Goal: Task Accomplishment & Management: Complete application form

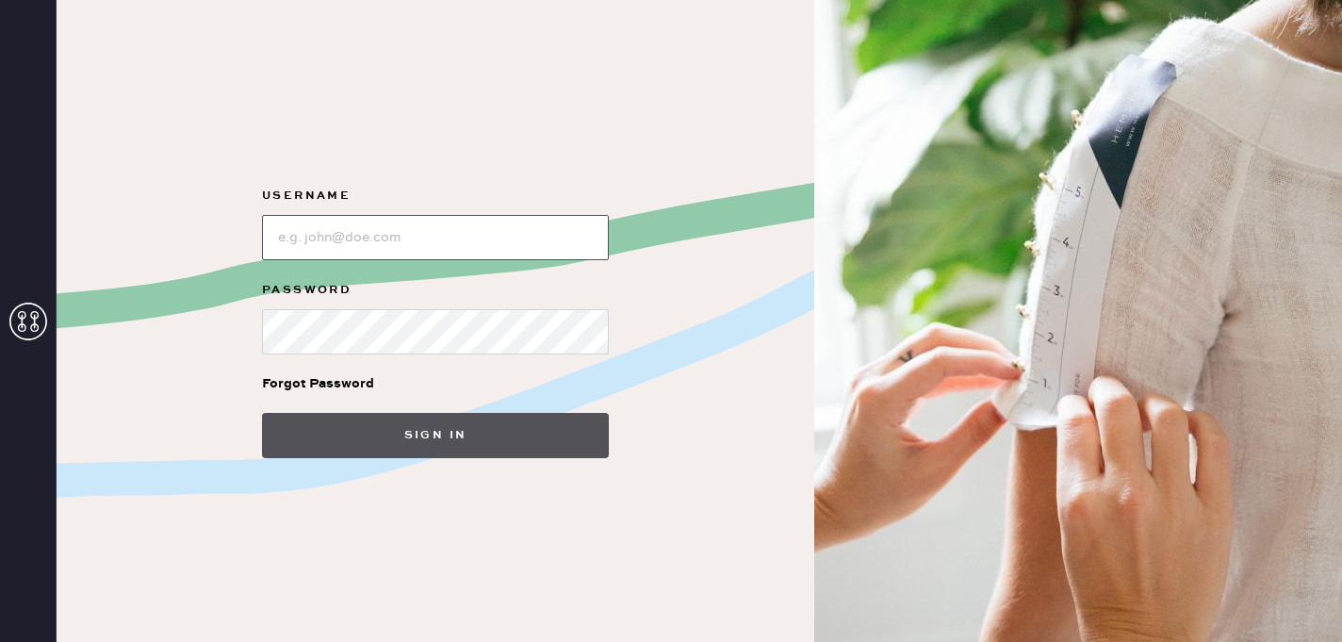
type input "reformationsouthcoastplaza"
click at [477, 453] on button "Sign in" at bounding box center [435, 435] width 347 height 45
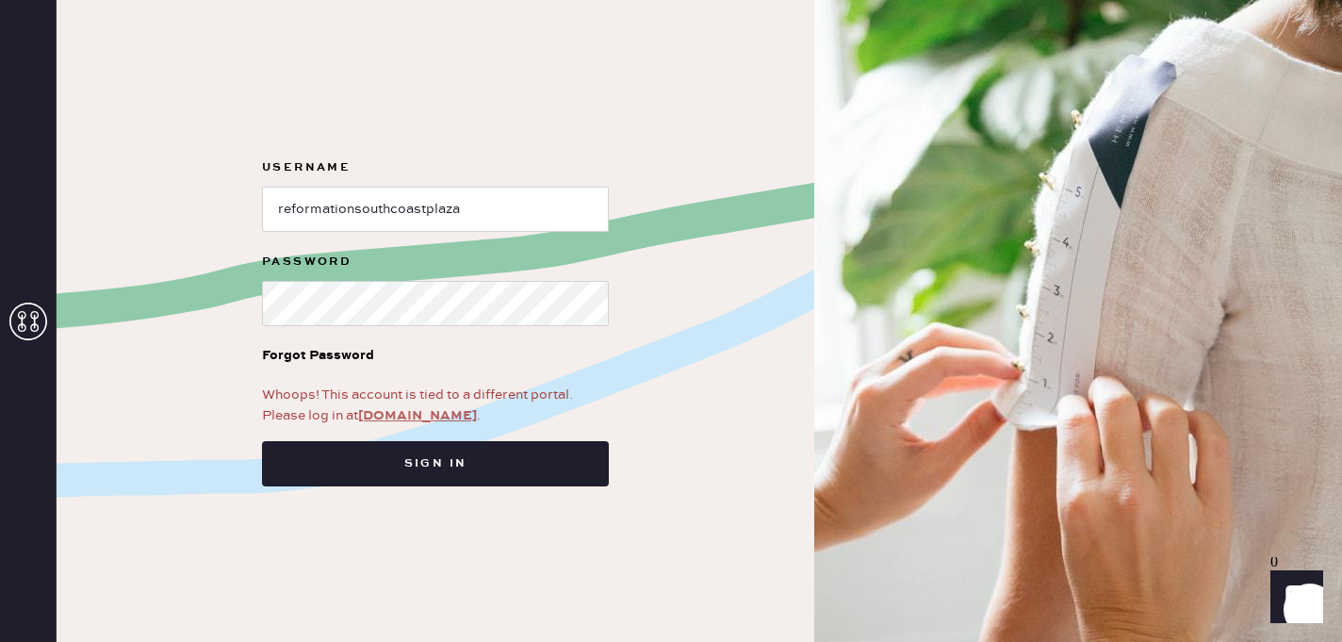
click at [402, 418] on link "[DOMAIN_NAME]" at bounding box center [417, 415] width 119 height 17
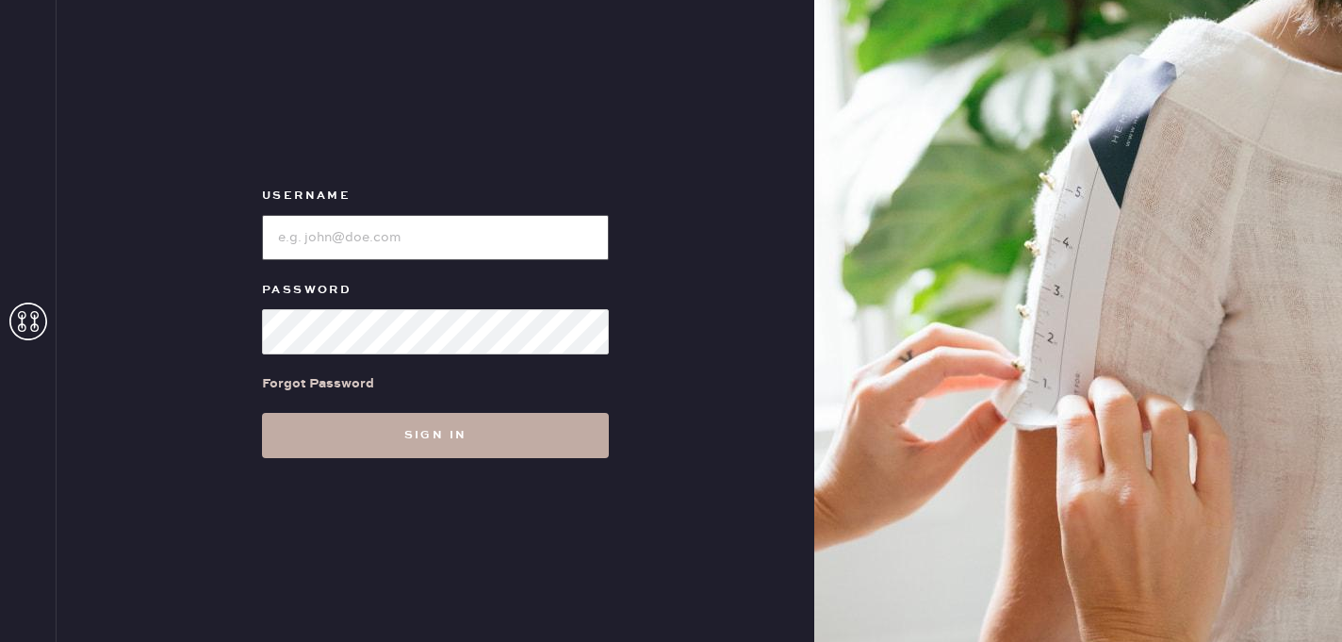
type input "reformationsouthcoastplaza"
click at [442, 426] on button "Sign in" at bounding box center [435, 435] width 347 height 45
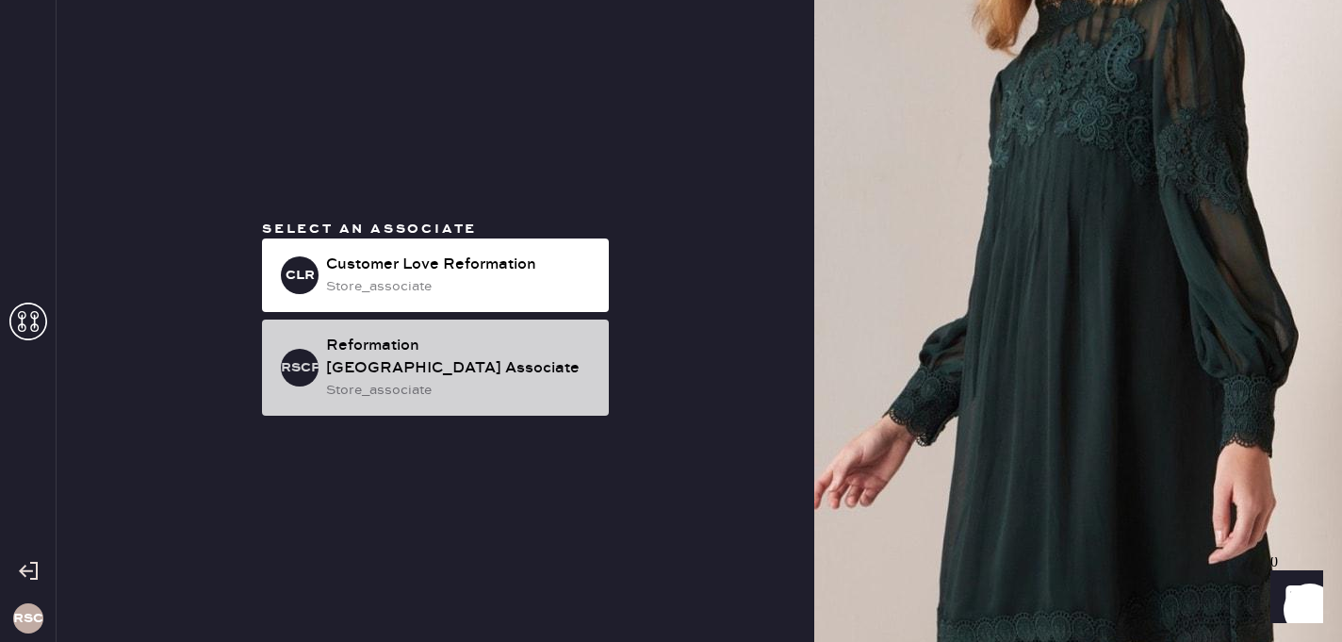
click at [517, 387] on div "store_associate" at bounding box center [460, 390] width 268 height 21
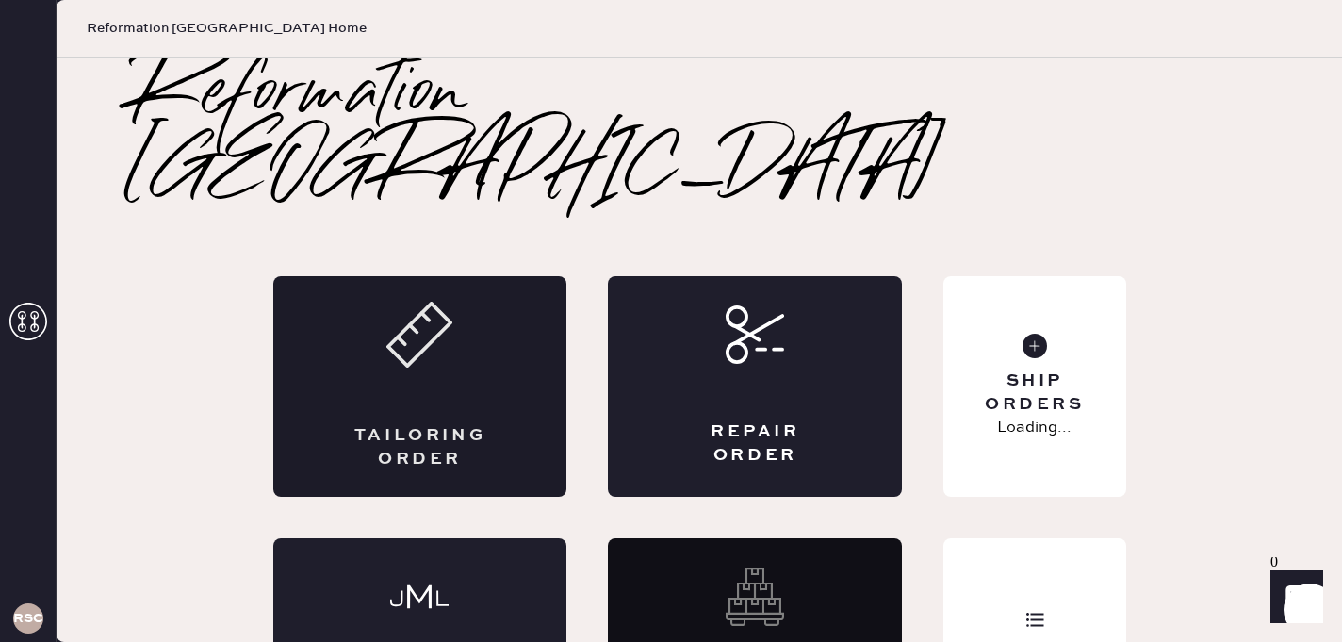
click at [411, 424] on div "Tailoring Order" at bounding box center [420, 447] width 143 height 47
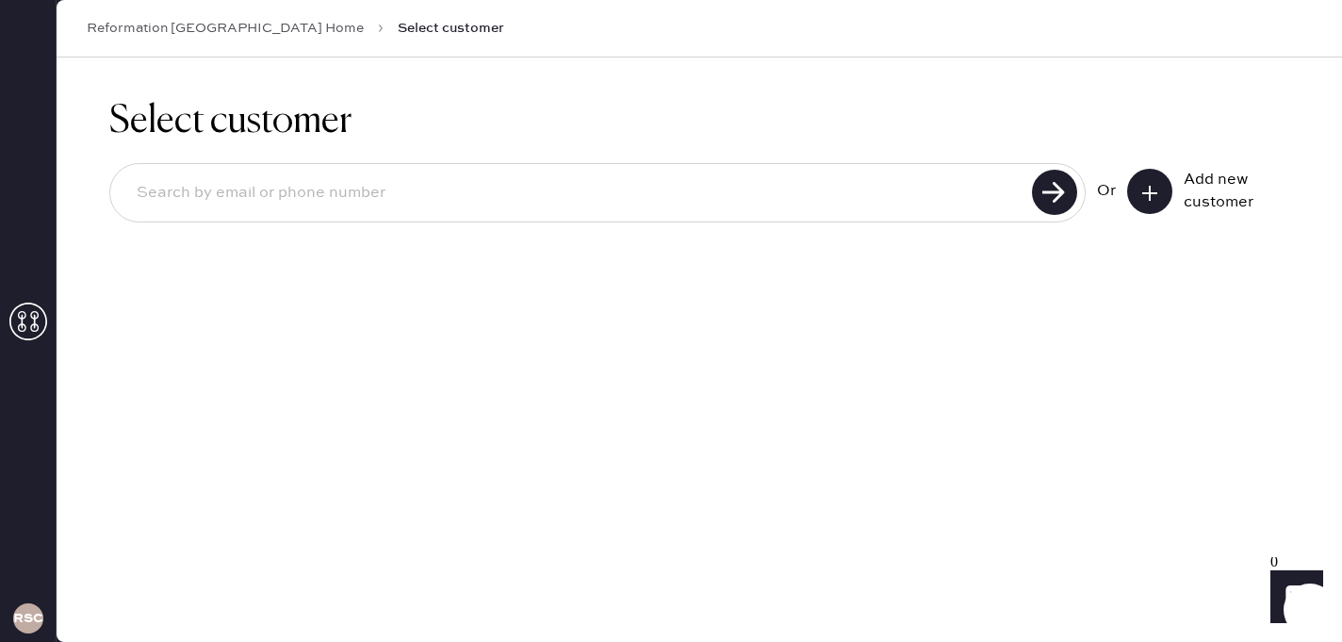
click at [1135, 199] on button at bounding box center [1149, 191] width 45 height 45
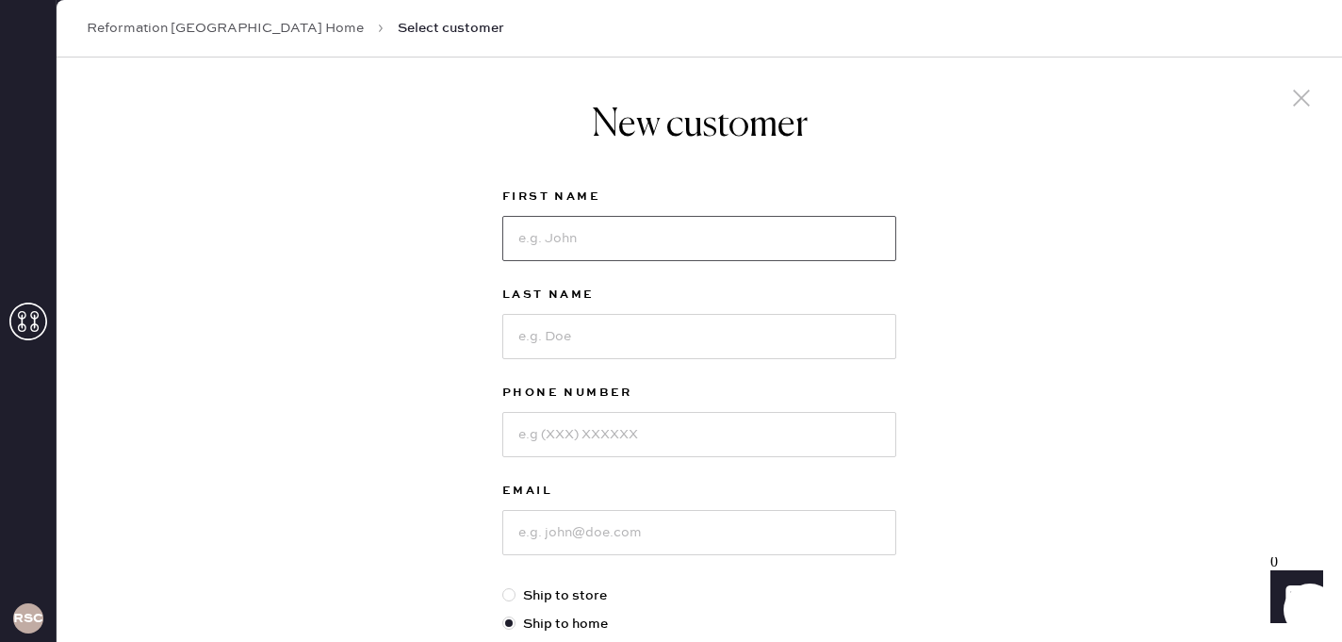
click at [671, 236] on input at bounding box center [699, 238] width 394 height 45
type input "Kimberly"
click at [648, 360] on div "Last Name" at bounding box center [699, 333] width 394 height 98
click at [649, 343] on input at bounding box center [699, 336] width 394 height 45
type input "Vega"
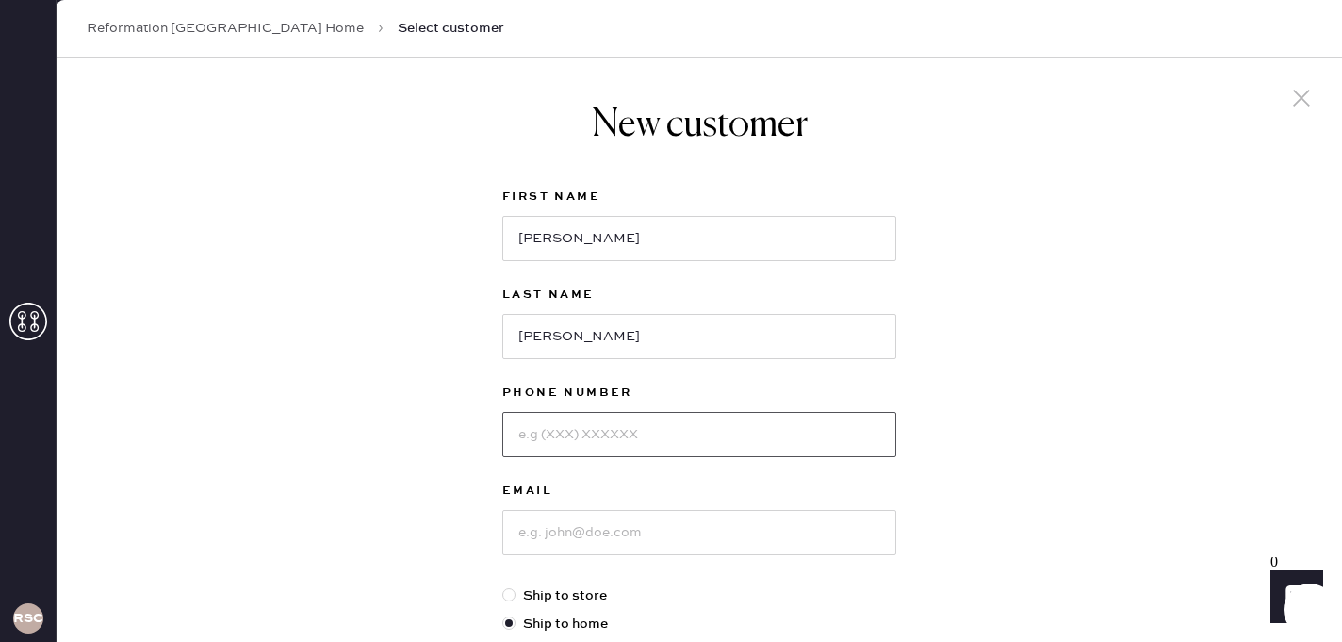
click at [661, 440] on input at bounding box center [699, 434] width 394 height 45
type input "7143926869"
click at [648, 536] on input at bounding box center [699, 532] width 394 height 45
click at [557, 472] on div "Phone Number 7143926869" at bounding box center [699, 431] width 394 height 98
click at [566, 537] on input at bounding box center [699, 532] width 394 height 45
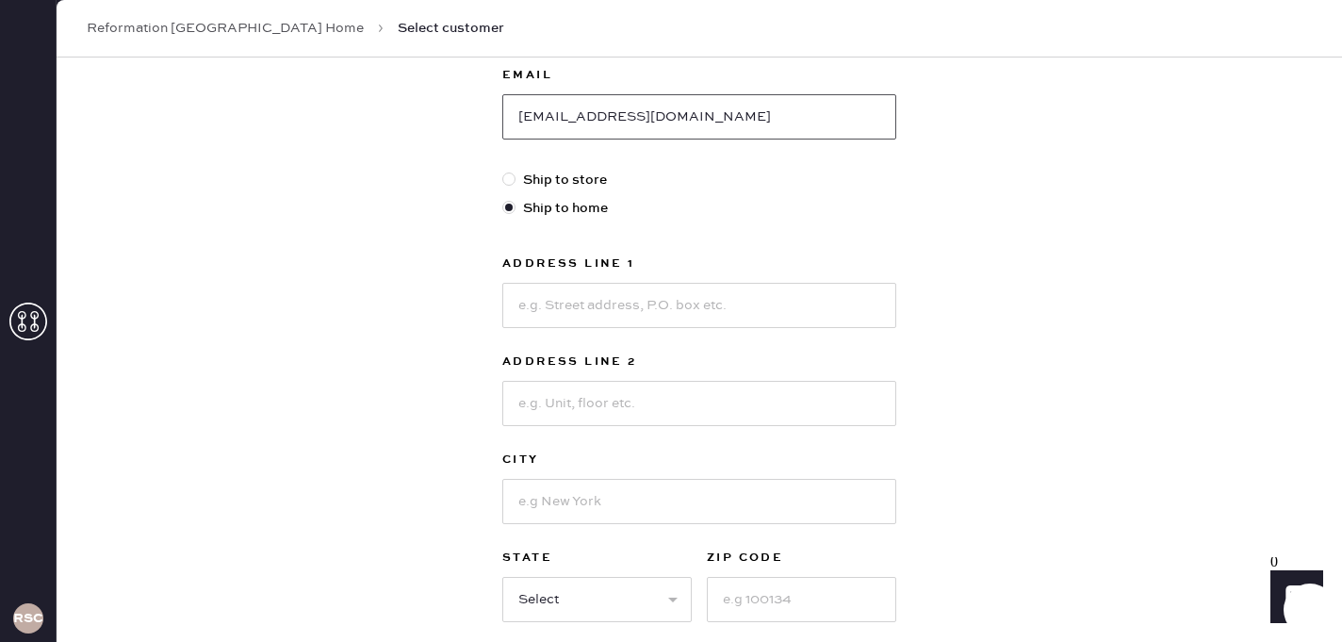
scroll to position [436, 0]
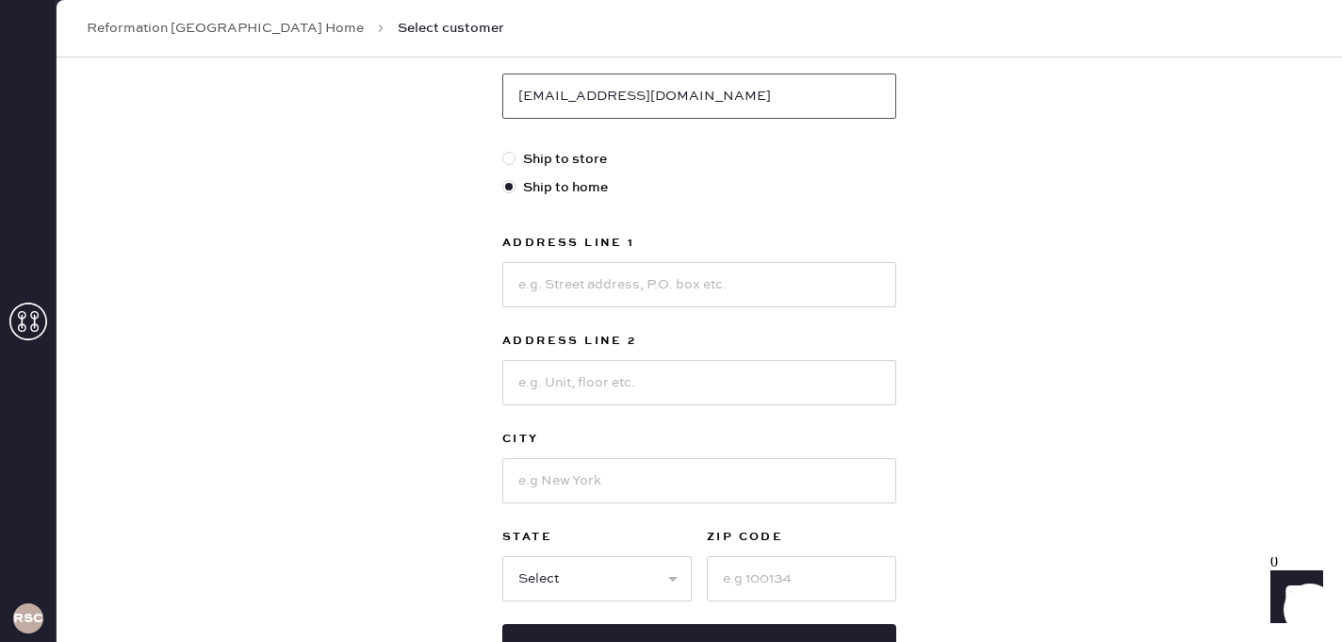
type input "kimberlyvega18@gmail.com"
click at [573, 283] on input at bounding box center [699, 284] width 394 height 45
type input "16379 E Preserve Loop"
click at [571, 382] on input at bounding box center [699, 382] width 394 height 45
type input "Unit 1857"
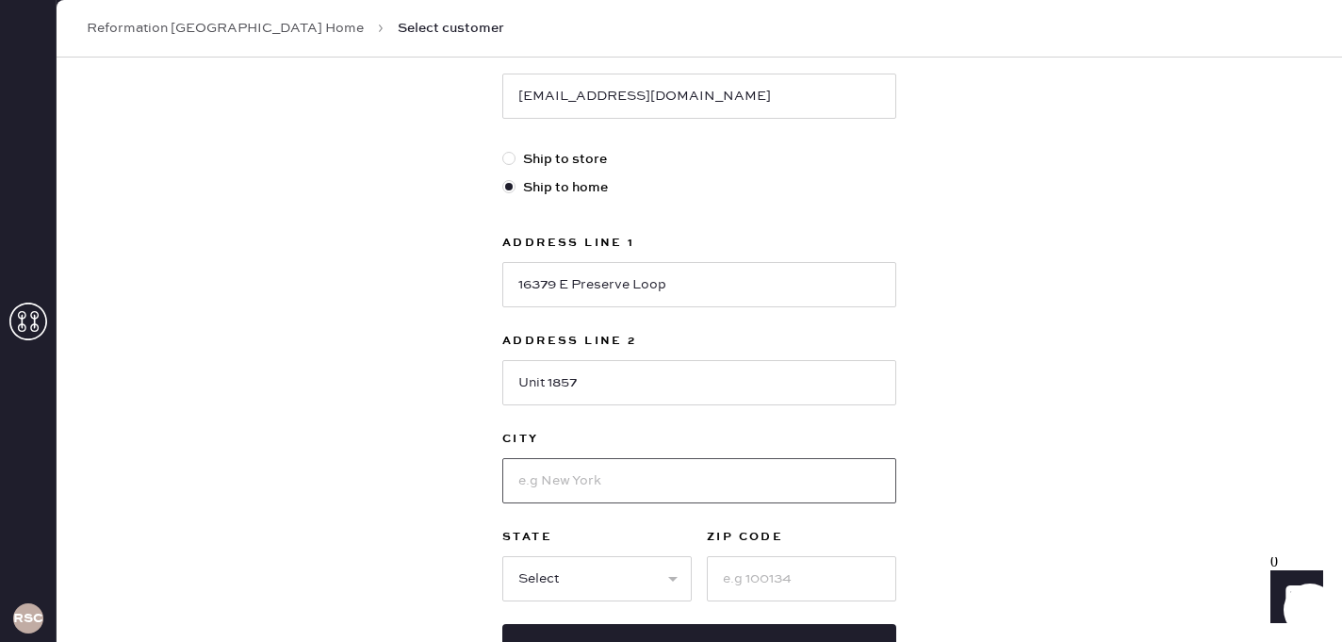
click at [582, 476] on input at bounding box center [699, 480] width 394 height 45
type input "Chino"
click at [552, 574] on select "Select AK AL AR AZ CA CO CT DC DE FL GA HI IA ID IL IN KS KY LA MA MD ME MI MN …" at bounding box center [596, 578] width 189 height 45
select select "CA"
click at [772, 583] on input at bounding box center [801, 578] width 189 height 45
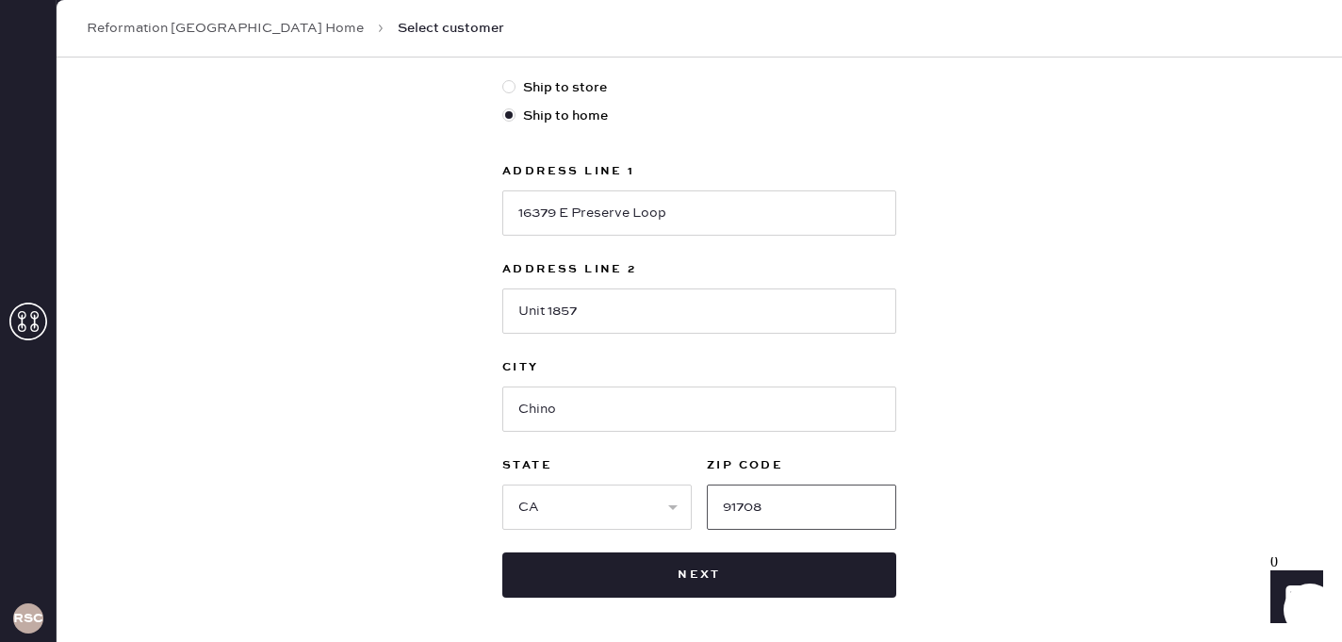
scroll to position [525, 0]
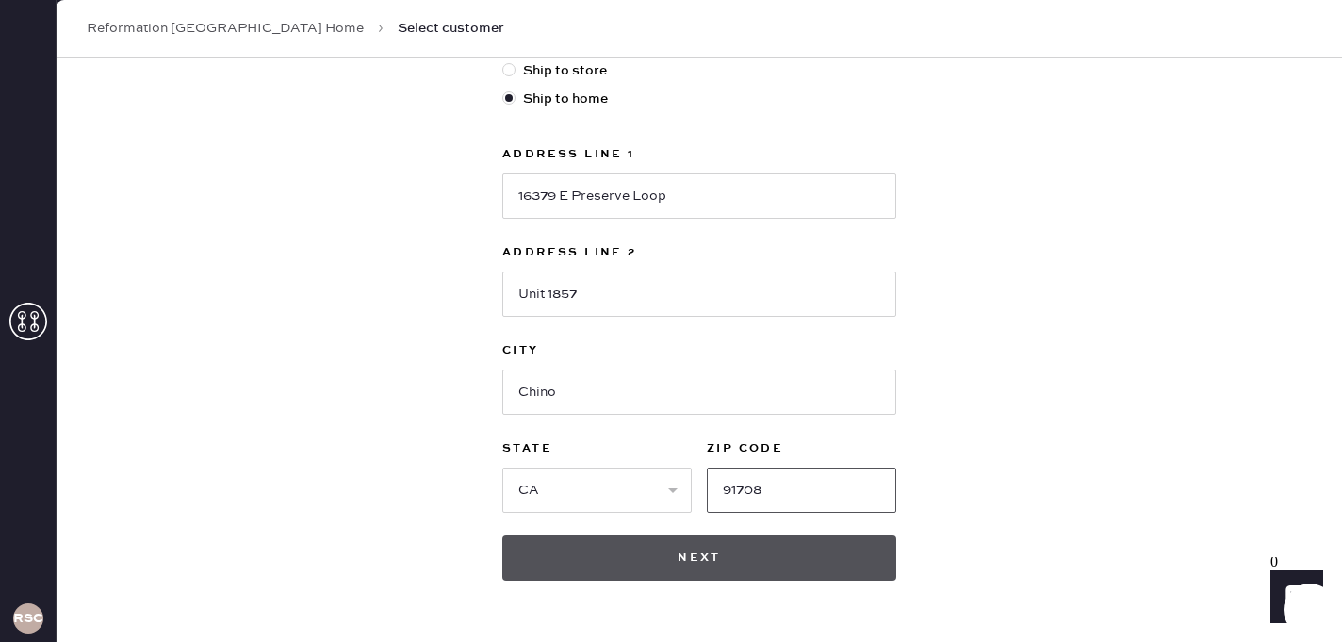
type input "91708"
click at [700, 570] on button "Next" at bounding box center [699, 557] width 394 height 45
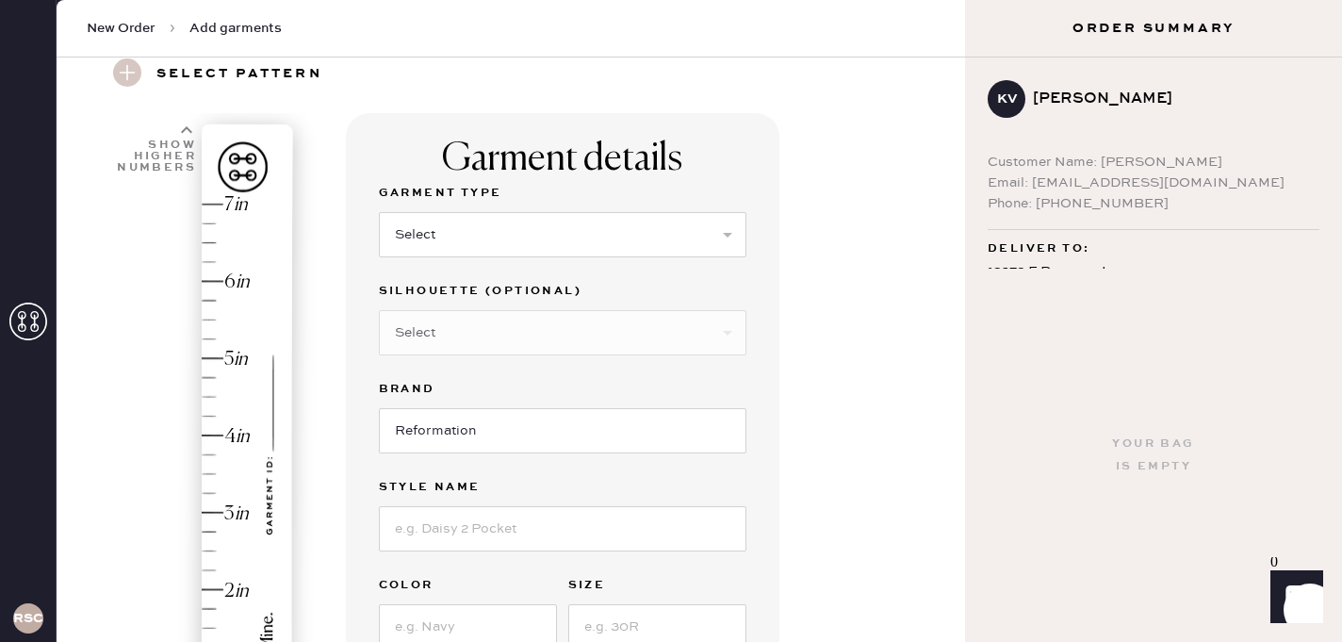
scroll to position [77, 0]
click at [504, 239] on select "Select Basic Skirt Jeans Leggings Pants Shorts Basic Sleeved Dress Basic Sleeve…" at bounding box center [563, 231] width 368 height 45
select select "2"
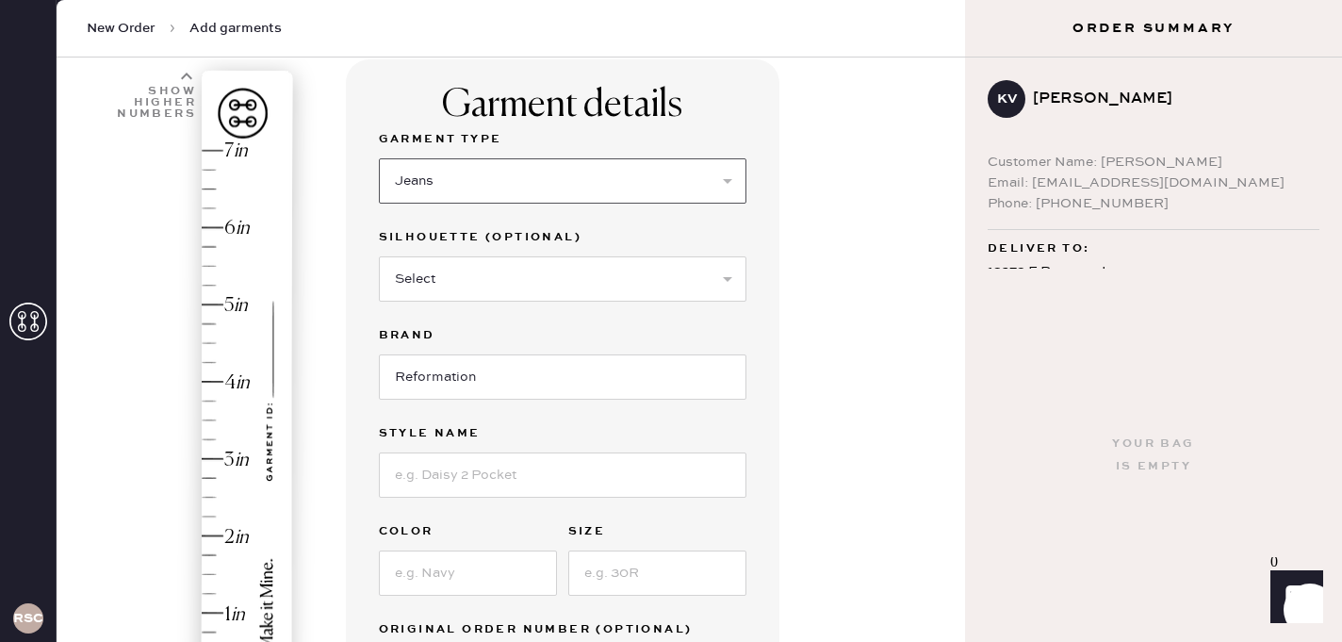
scroll to position [132, 0]
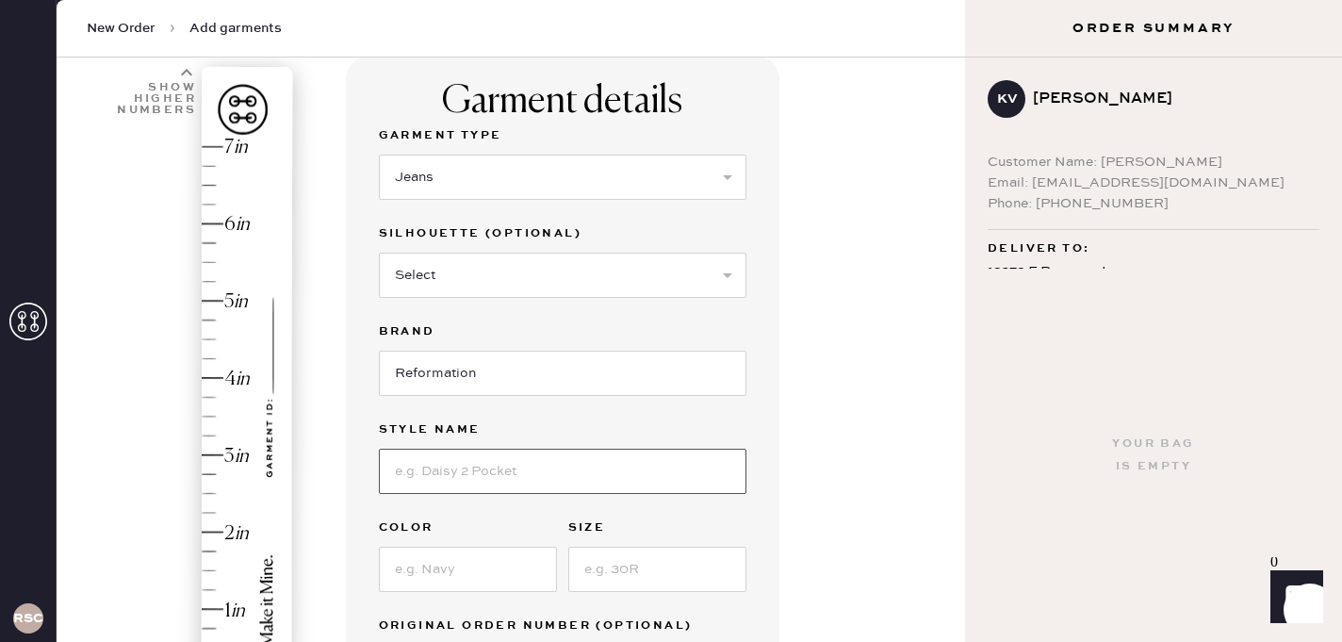
click at [462, 484] on input at bounding box center [563, 471] width 368 height 45
click at [415, 470] on input "WIlder High Rise Wide Leg Cropped Jeans" at bounding box center [563, 471] width 368 height 45
type input "Wilder High Rise Wide Leg Cropped Jeans"
click at [407, 574] on input at bounding box center [468, 569] width 178 height 45
type input "Dillon"
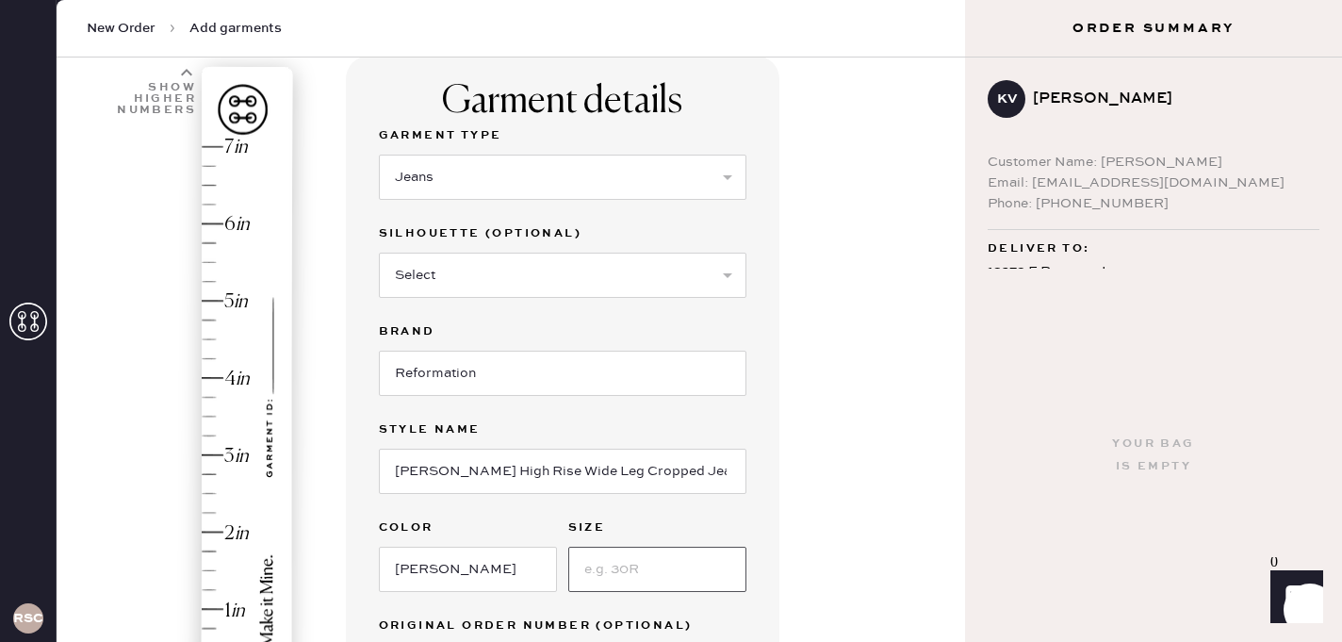
click at [617, 564] on input at bounding box center [657, 569] width 178 height 45
type input "26"
click at [317, 527] on div "1 in 2 in 3 in 4 in 5 in 6 in 7 in Show higher numbers Show lower numbers Hem h…" at bounding box center [511, 572] width 878 height 1033
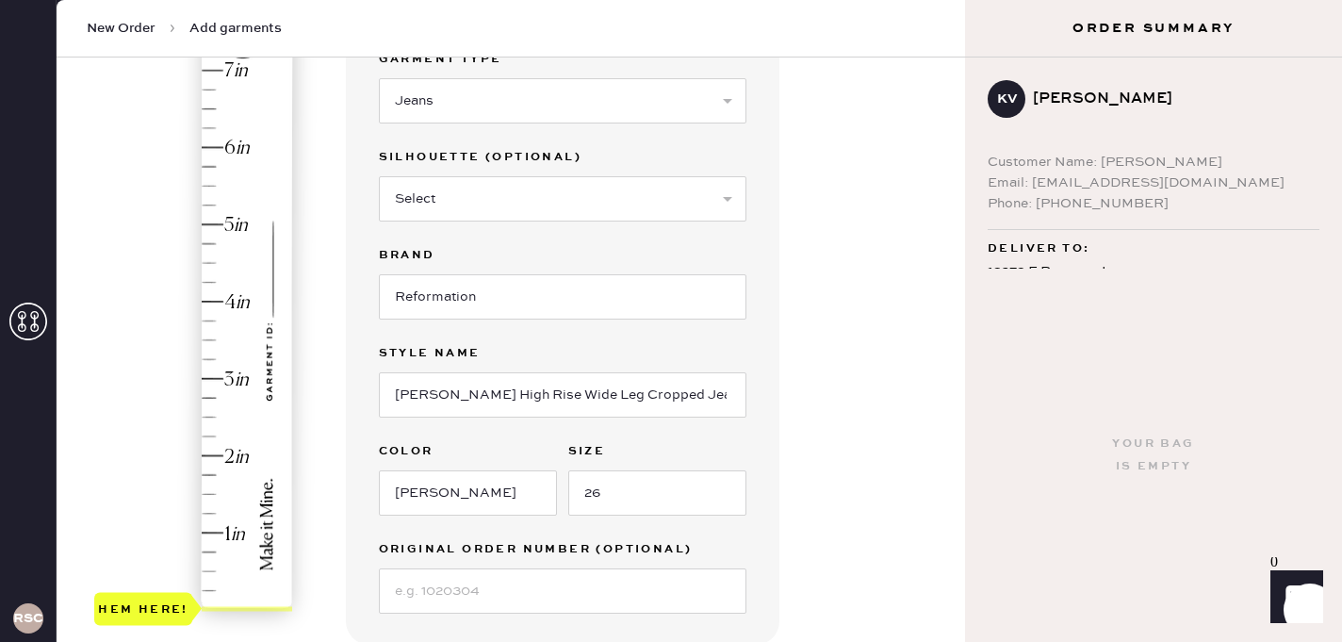
scroll to position [216, 0]
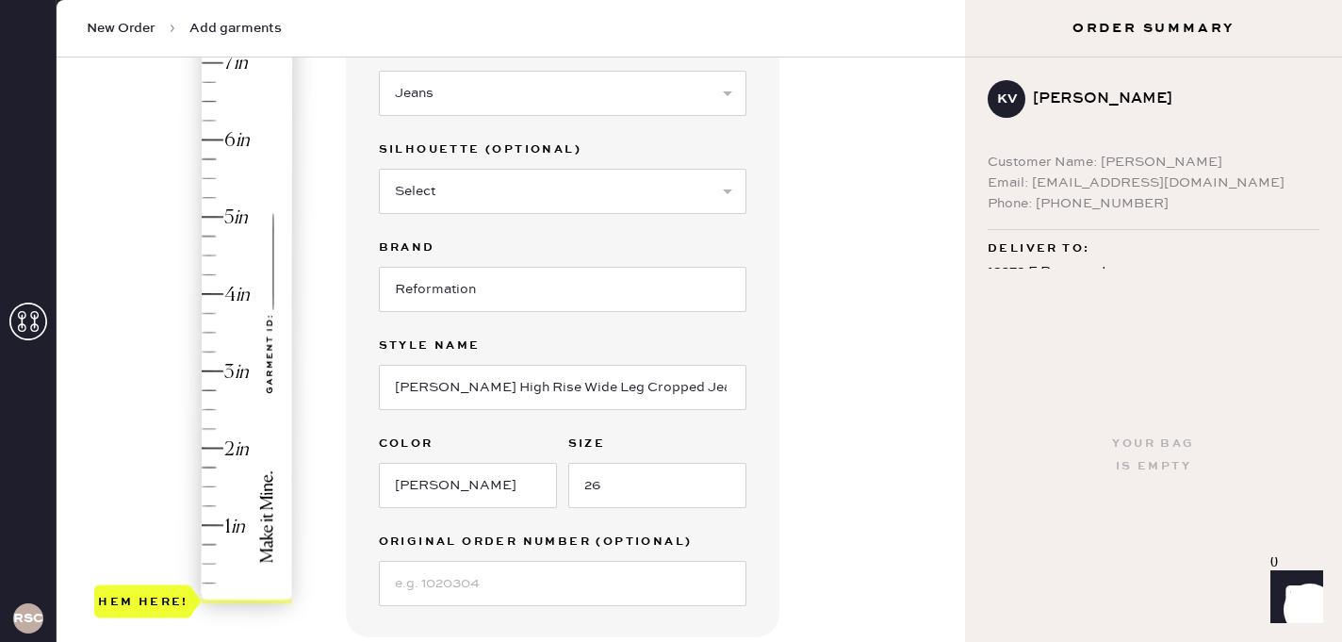
type input "1.75"
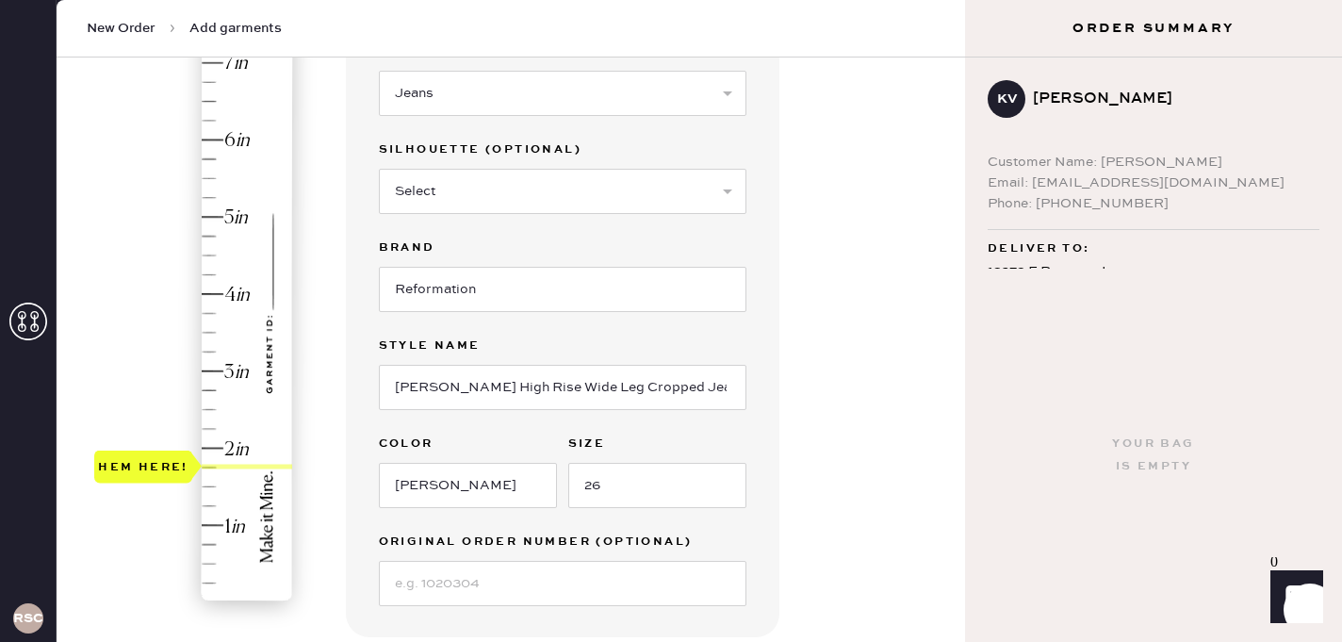
click at [209, 468] on div "Hem here!" at bounding box center [194, 333] width 201 height 556
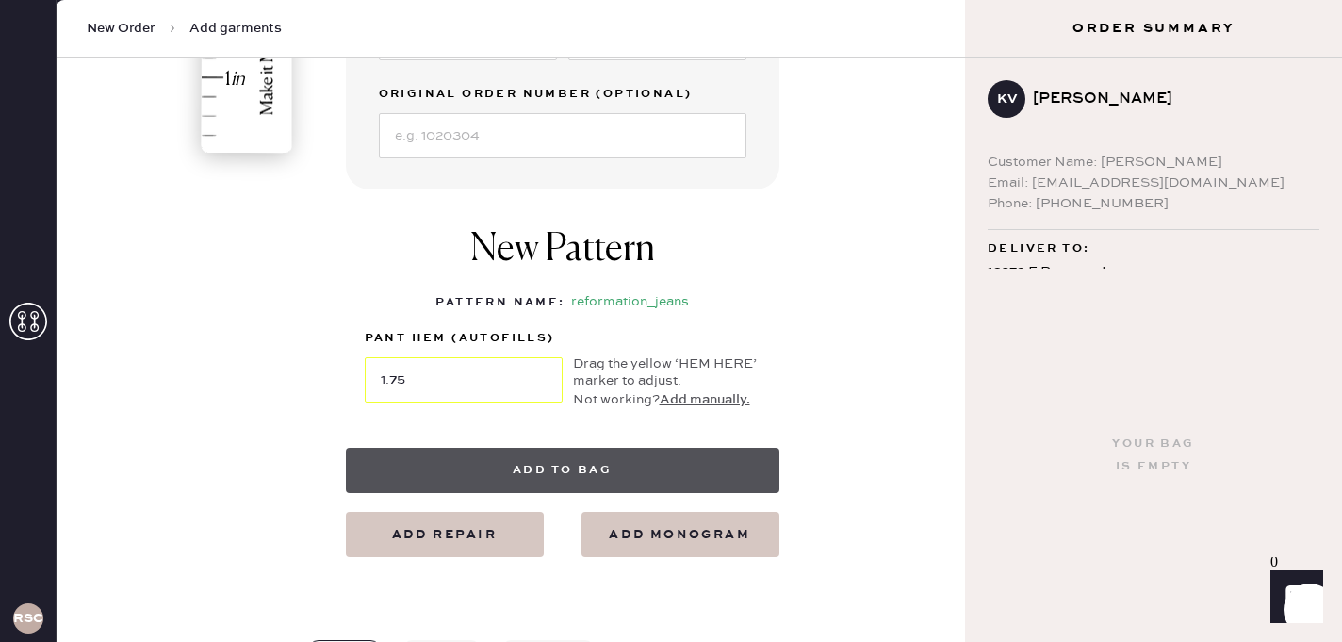
scroll to position [676, 0]
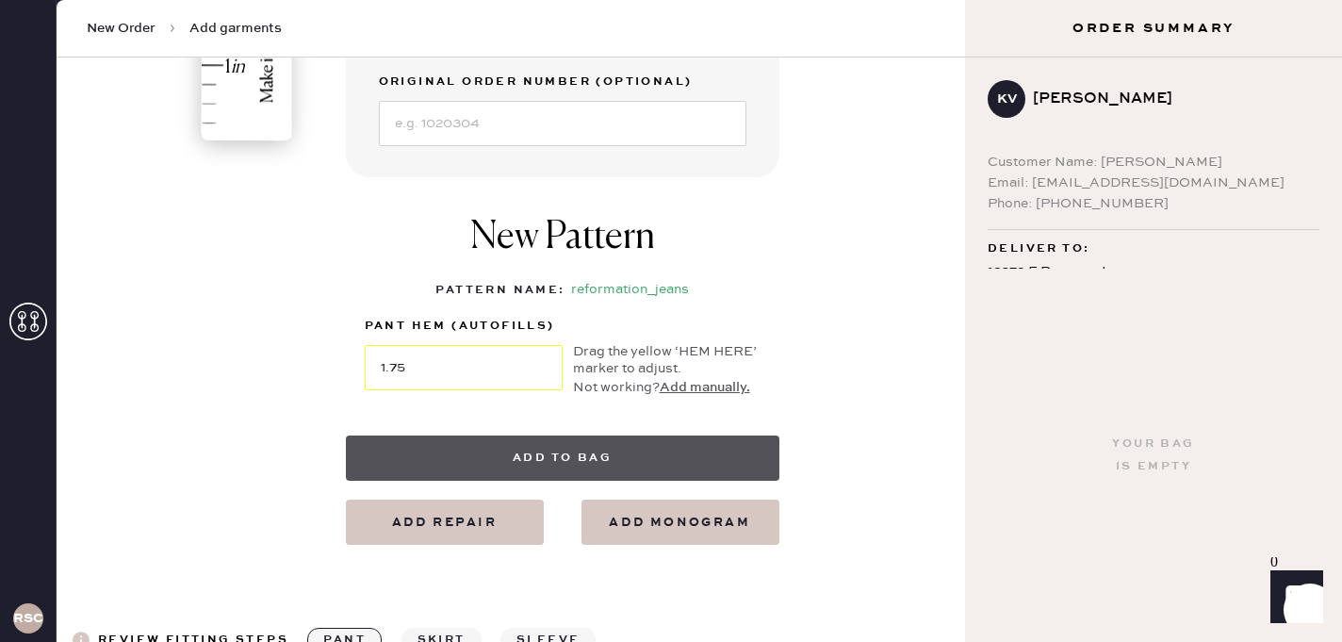
click at [487, 450] on button "Add to bag" at bounding box center [563, 457] width 434 height 45
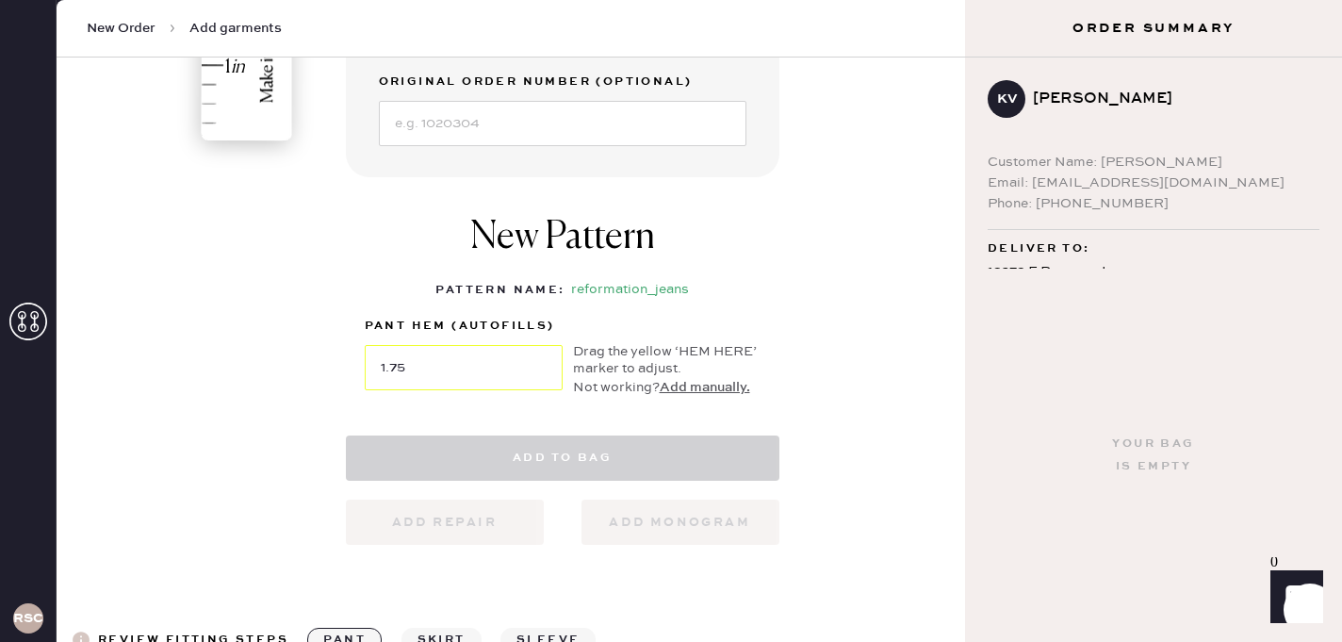
select select
select select "2"
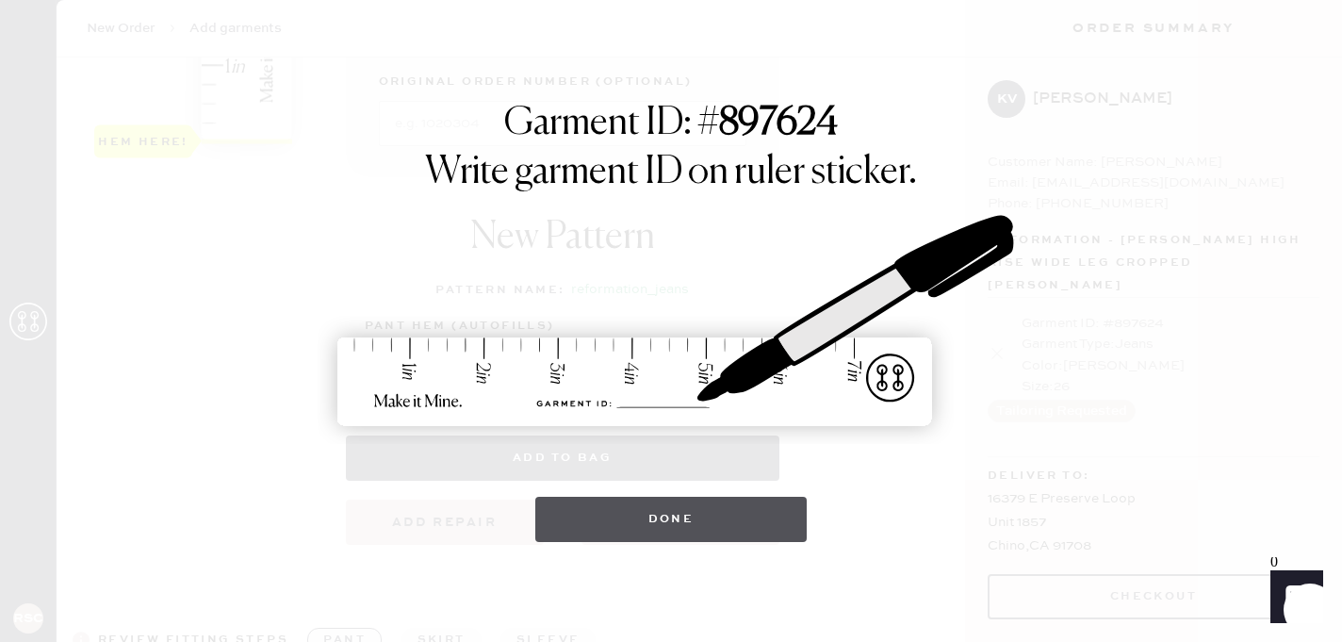
click at [611, 506] on button "Done" at bounding box center [671, 519] width 272 height 45
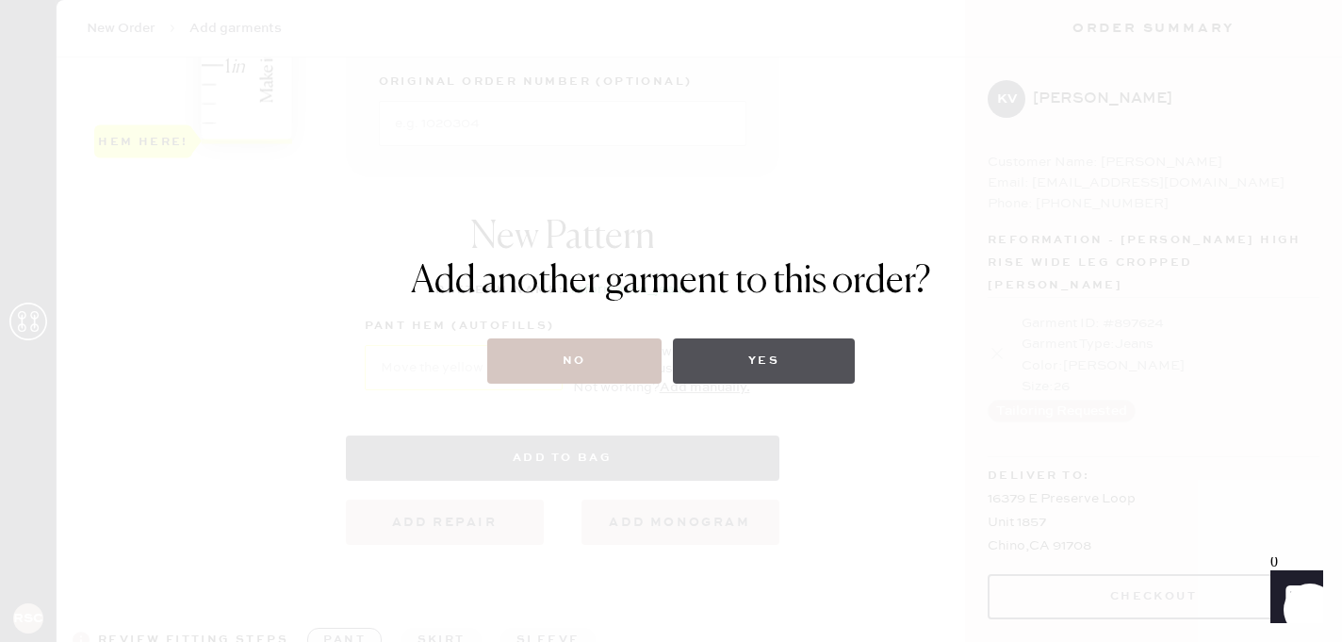
click at [726, 366] on button "Yes" at bounding box center [764, 360] width 182 height 45
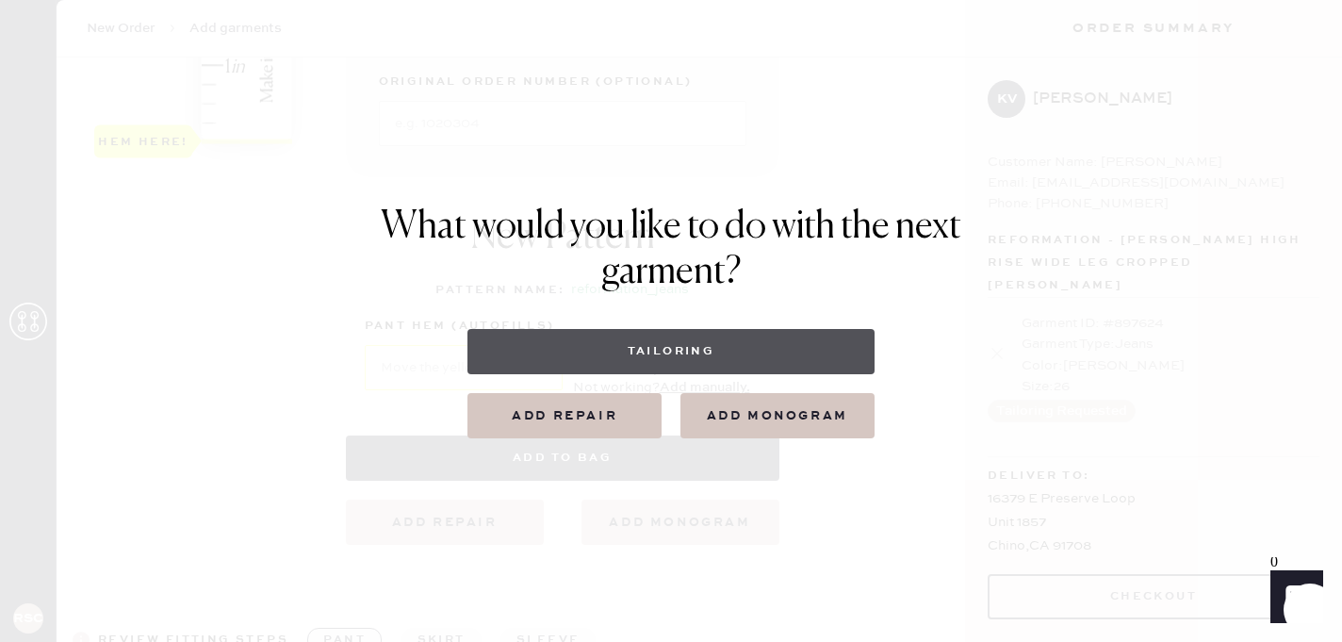
click at [721, 364] on button "Tailoring" at bounding box center [670, 351] width 406 height 45
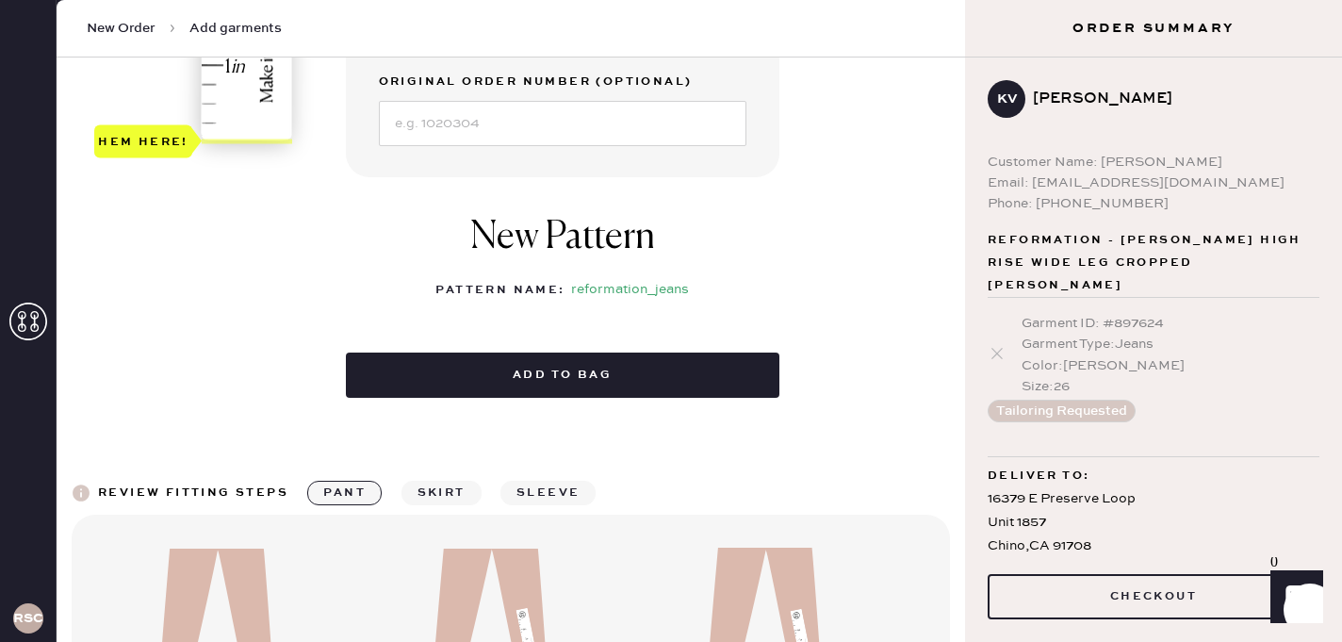
scroll to position [0, 0]
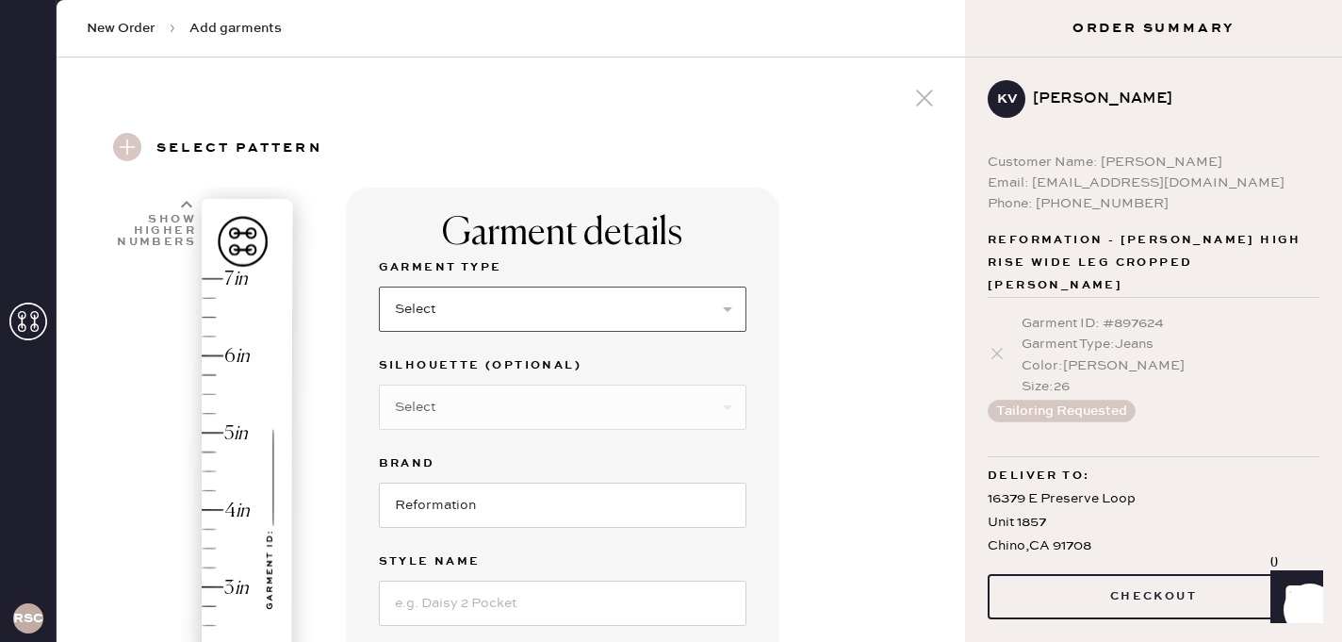
click at [474, 313] on select "Select Basic Skirt Jeans Leggings Pants Shorts Basic Sleeved Dress Basic Sleeve…" at bounding box center [563, 309] width 368 height 45
select select "2"
click at [448, 417] on select "Select Shorts Cropped Flare Boot Cut Straight Skinny Other" at bounding box center [563, 407] width 368 height 45
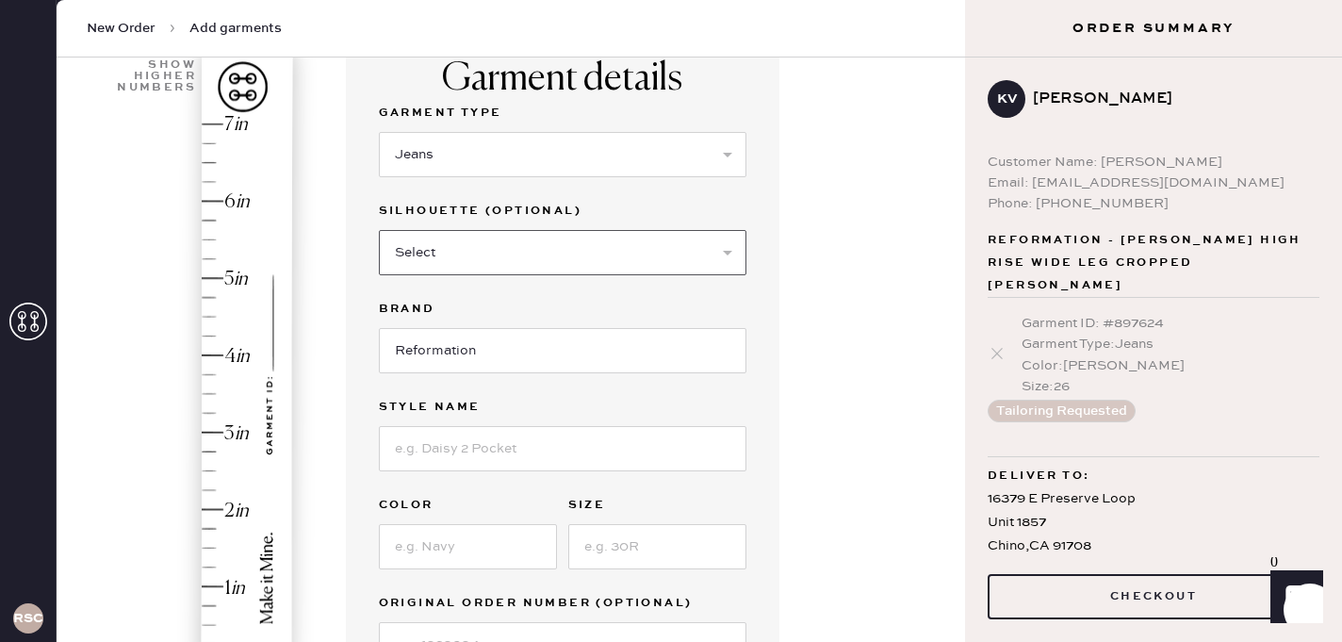
scroll to position [156, 0]
click at [482, 446] on input at bounding box center [563, 446] width 368 height 45
type input "Cary Low Rise Slouchy Wide Leg"
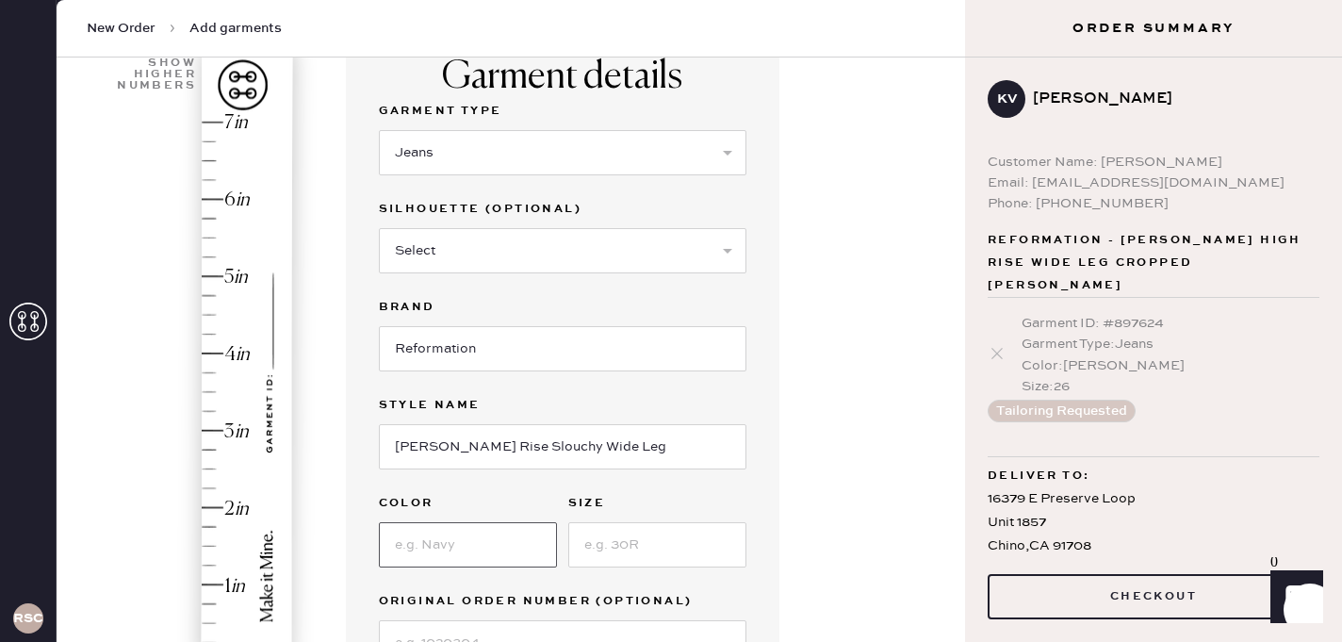
click at [473, 548] on input at bounding box center [468, 544] width 178 height 45
type input "Ondine"
click at [672, 534] on input at bounding box center [657, 544] width 178 height 45
type input "24"
click at [221, 429] on div "Hem here!" at bounding box center [194, 392] width 201 height 556
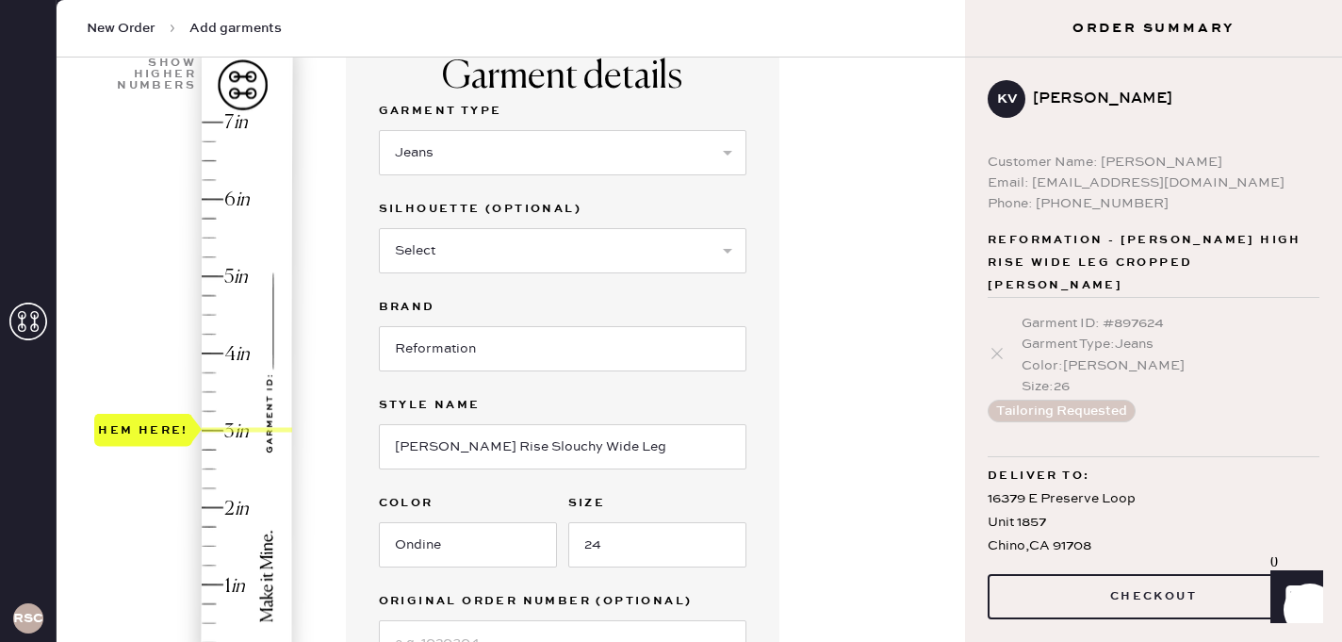
click at [152, 343] on div "Hem here!" at bounding box center [194, 392] width 201 height 556
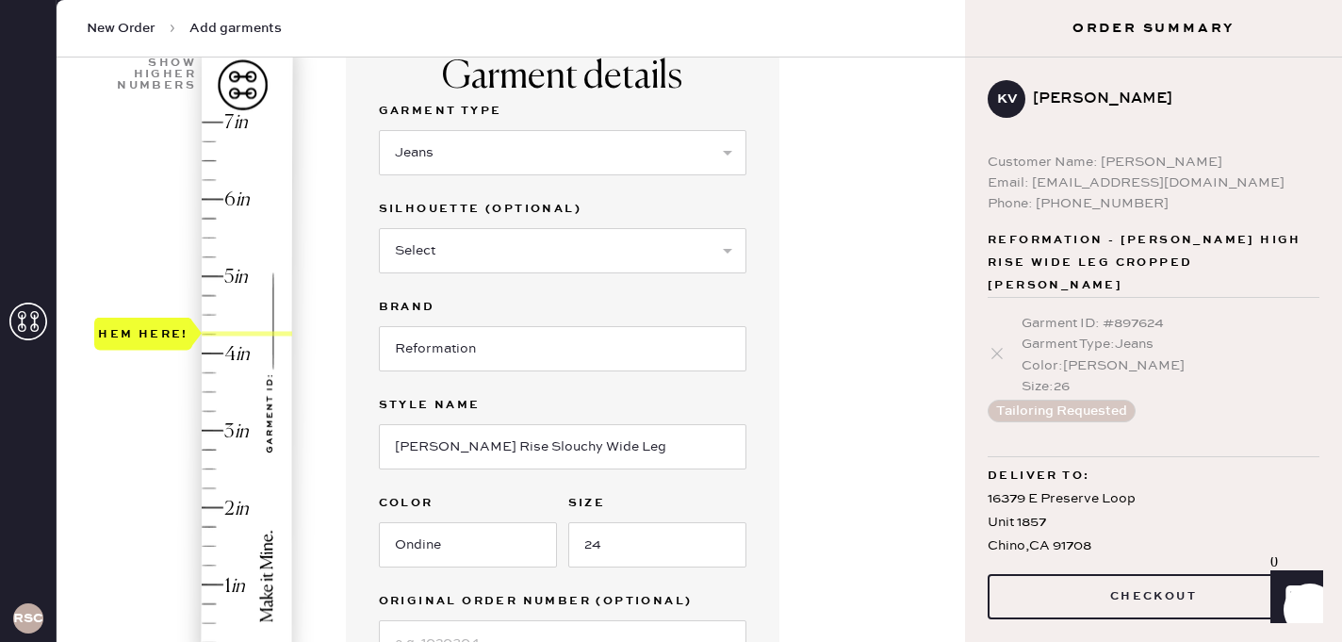
scroll to position [199, 0]
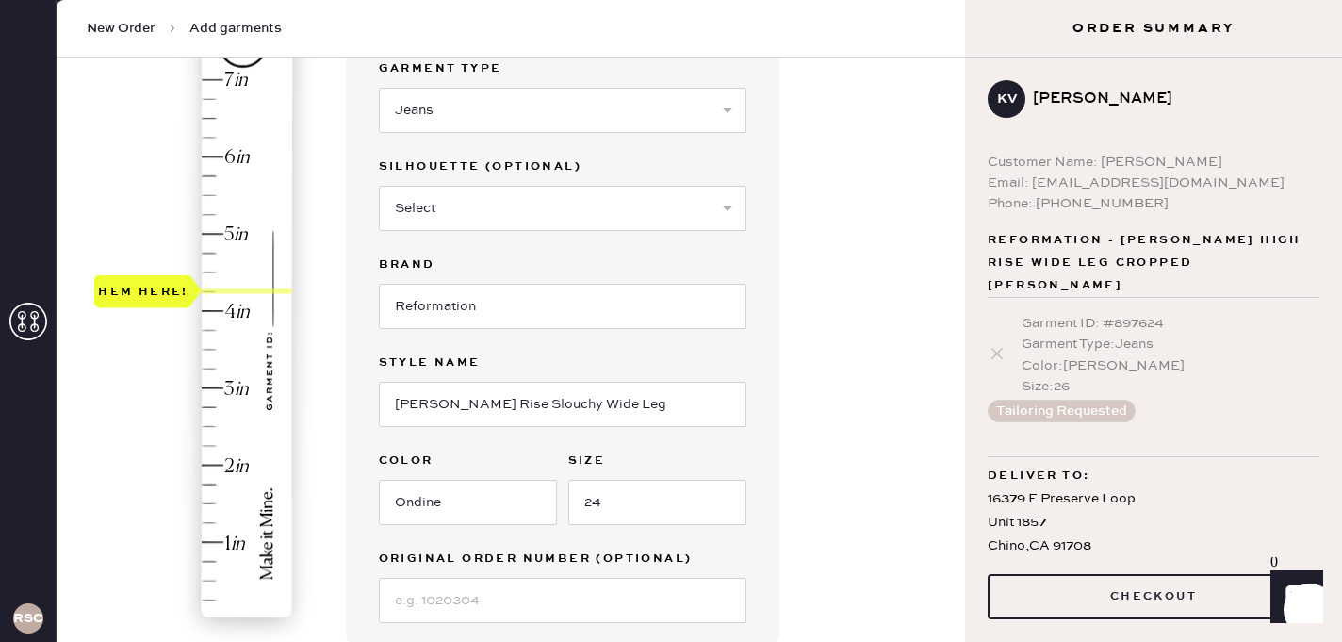
type input "3"
click at [228, 389] on div "Hem here!" at bounding box center [194, 350] width 201 height 556
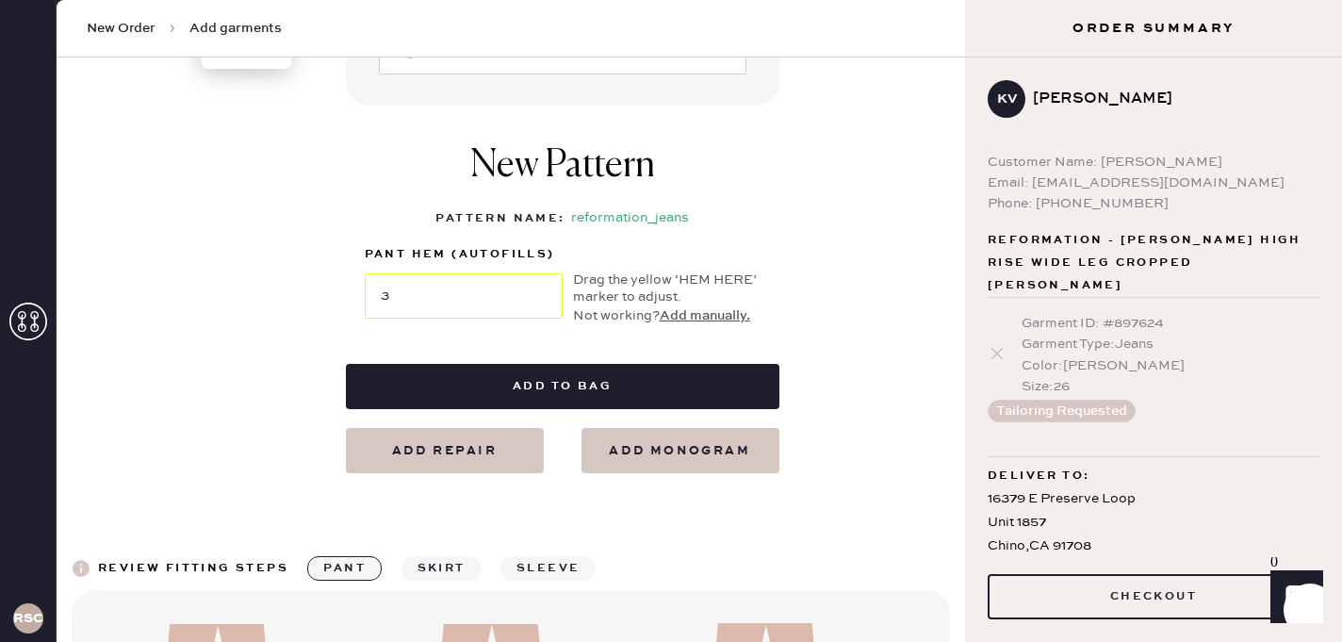
scroll to position [750, 0]
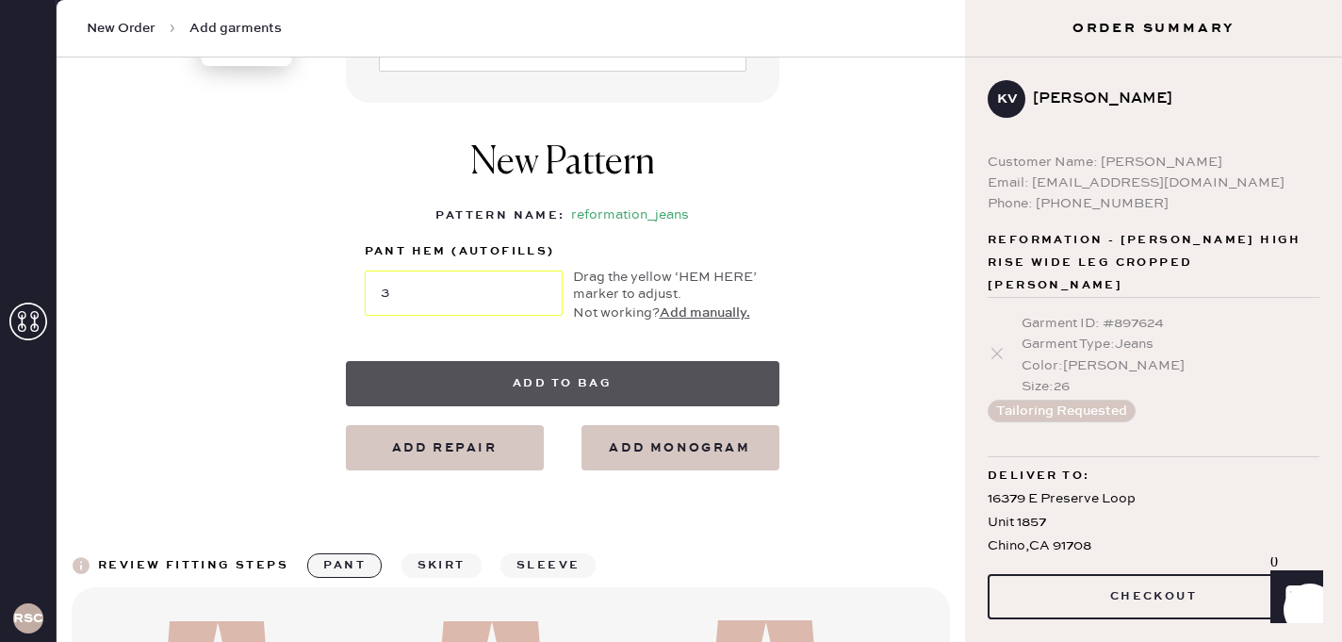
click at [490, 388] on button "Add to bag" at bounding box center [563, 383] width 434 height 45
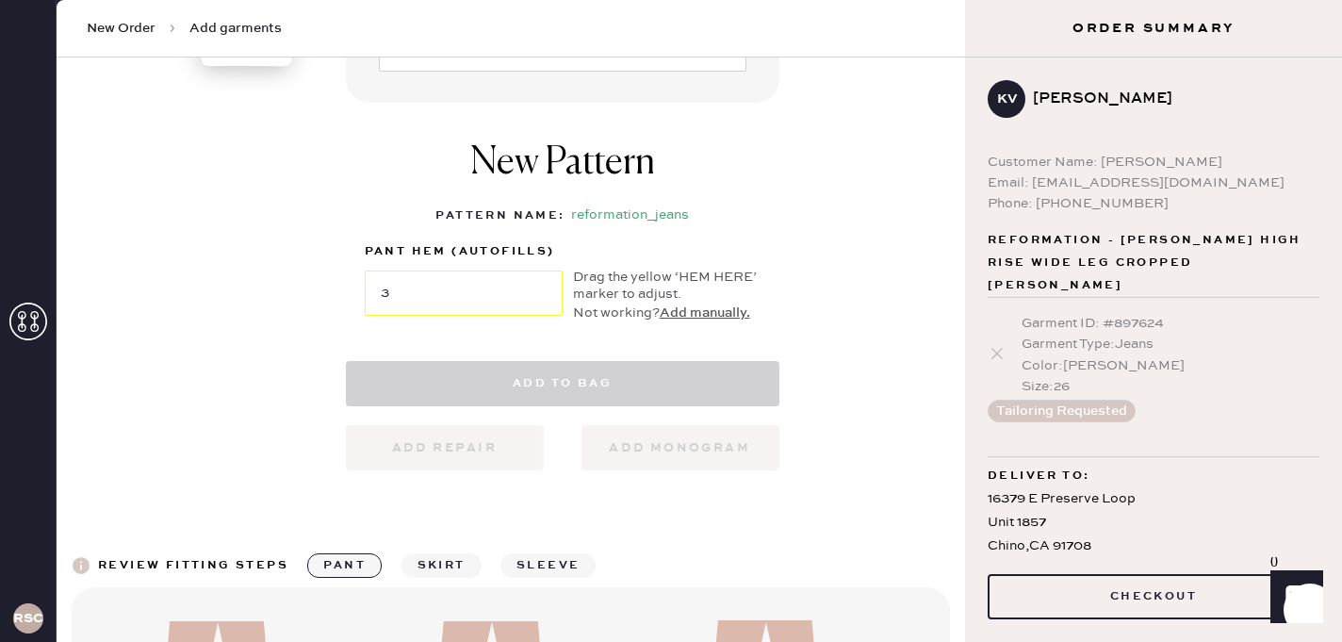
select select
select select "2"
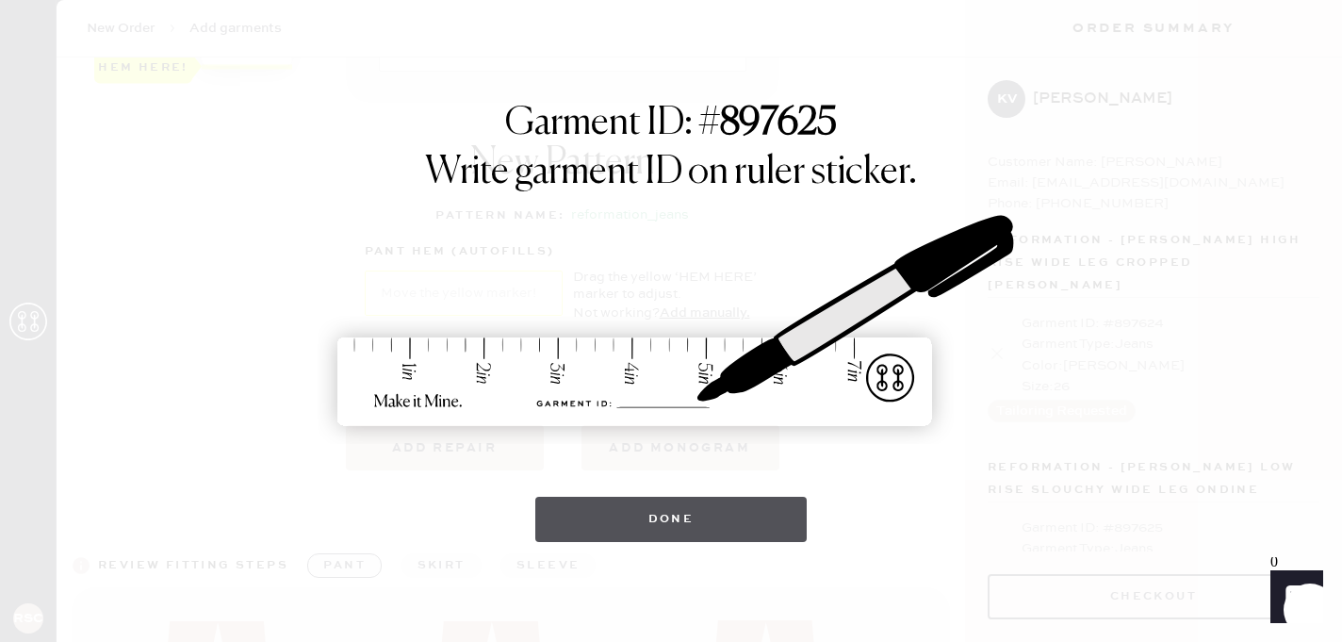
click at [591, 539] on button "Done" at bounding box center [671, 519] width 272 height 45
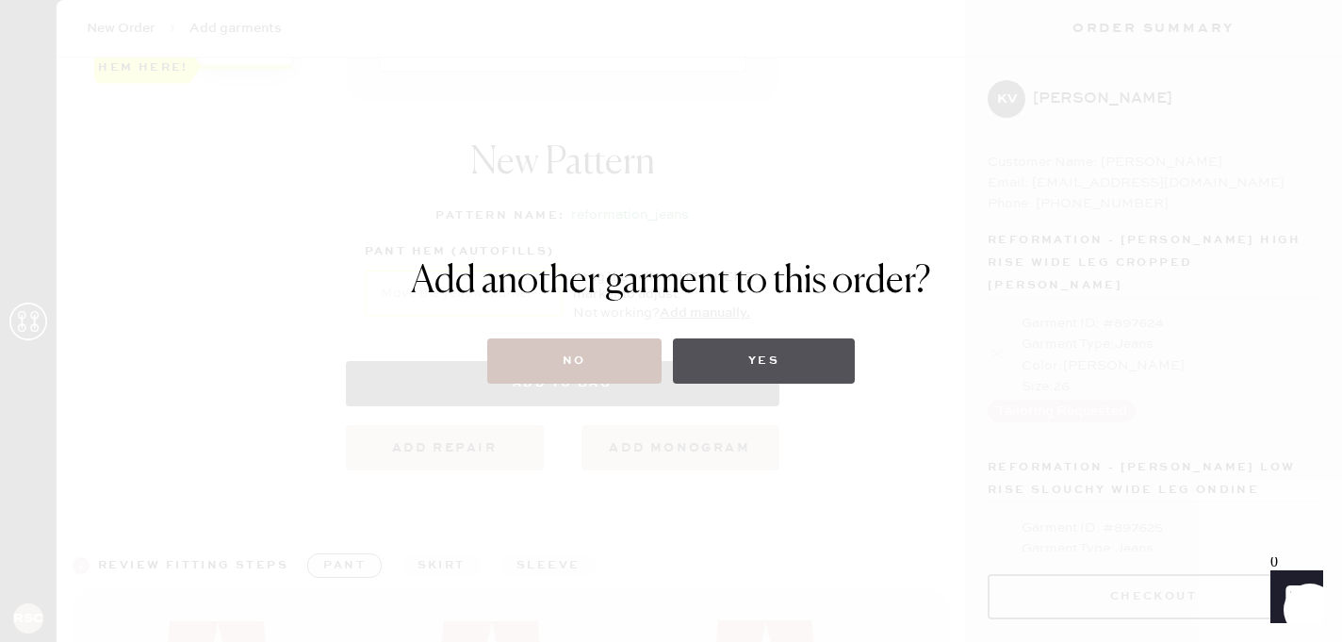
click at [724, 378] on button "Yes" at bounding box center [764, 360] width 182 height 45
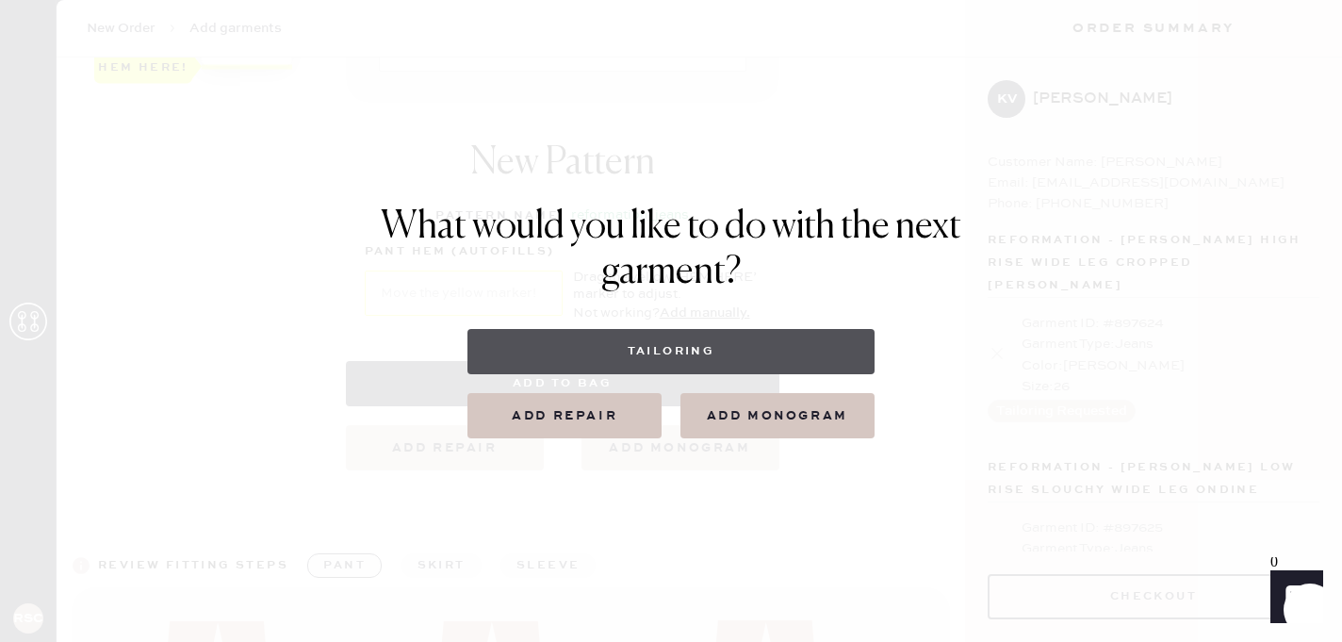
click at [734, 366] on button "Tailoring" at bounding box center [670, 351] width 406 height 45
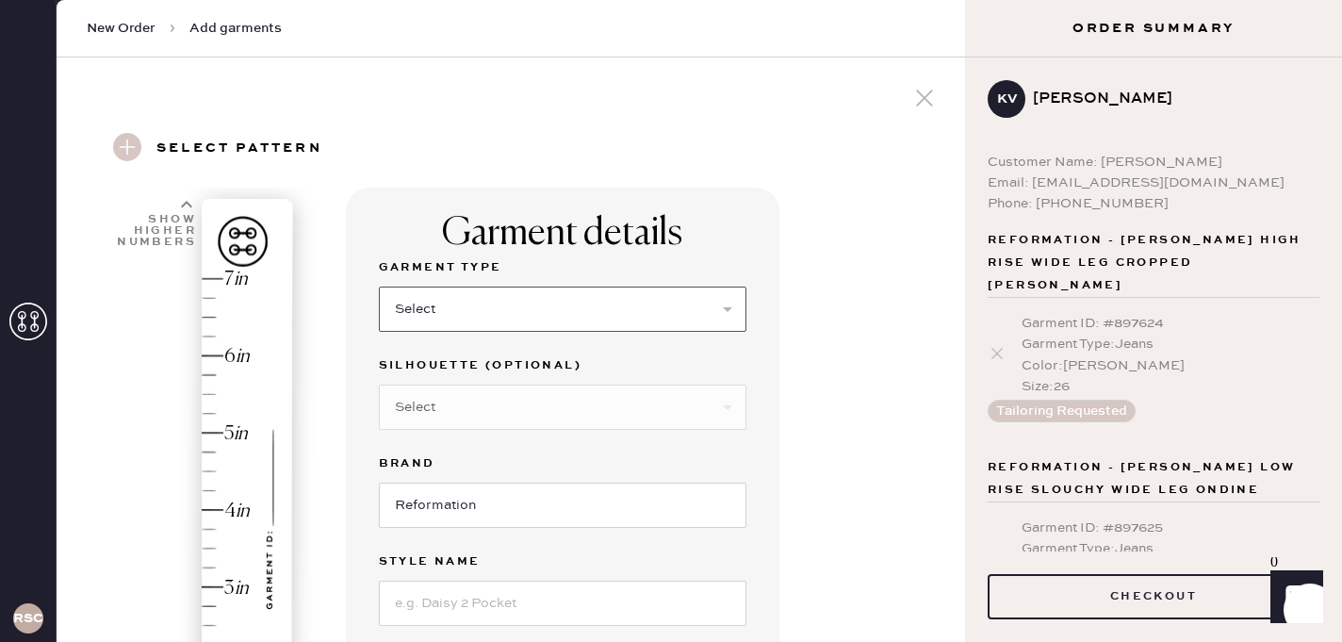
click at [530, 308] on select "Select Basic Skirt Jeans Leggings Pants Shorts Basic Sleeved Dress Basic Sleeve…" at bounding box center [563, 309] width 368 height 45
select select "2"
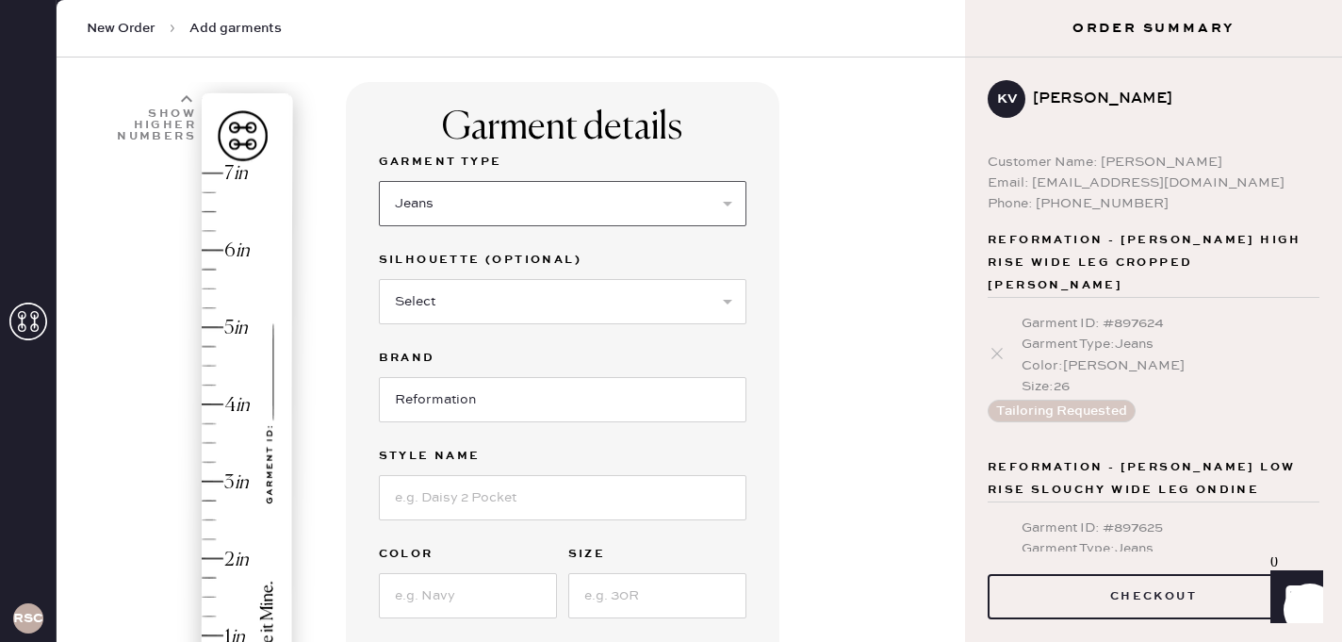
scroll to position [115, 0]
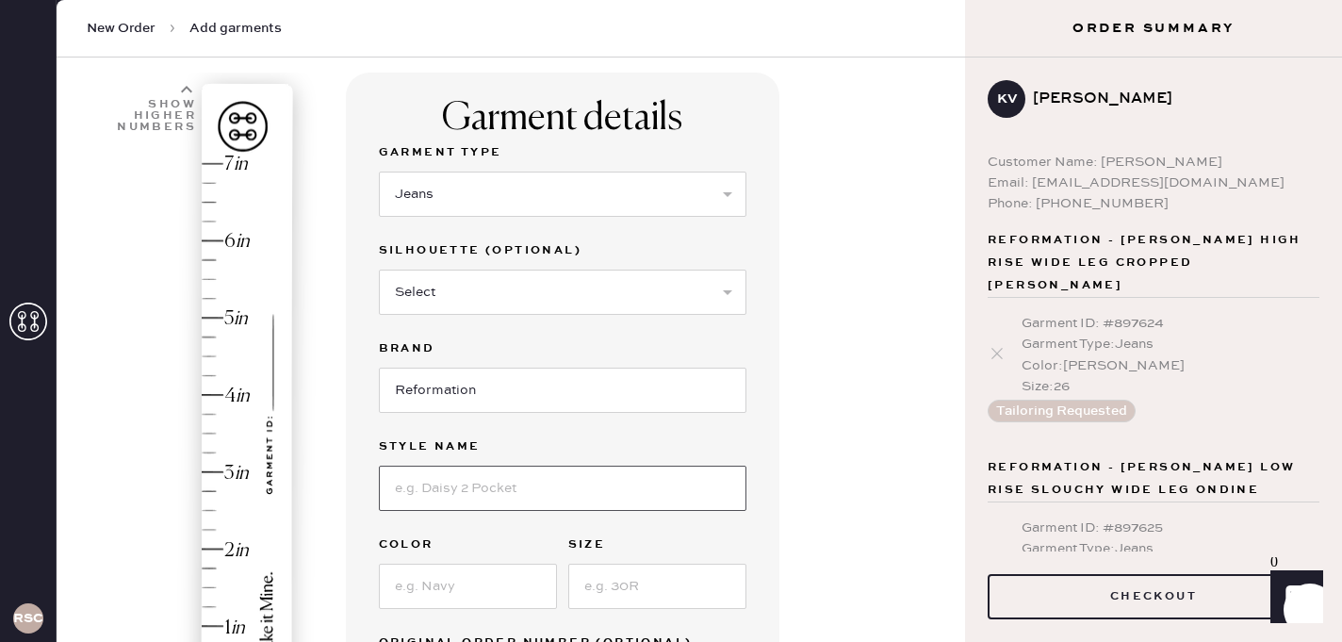
click at [462, 491] on input at bounding box center [563, 488] width 368 height 45
type input "Val 90s Mid Rise Straight Leg Jean"
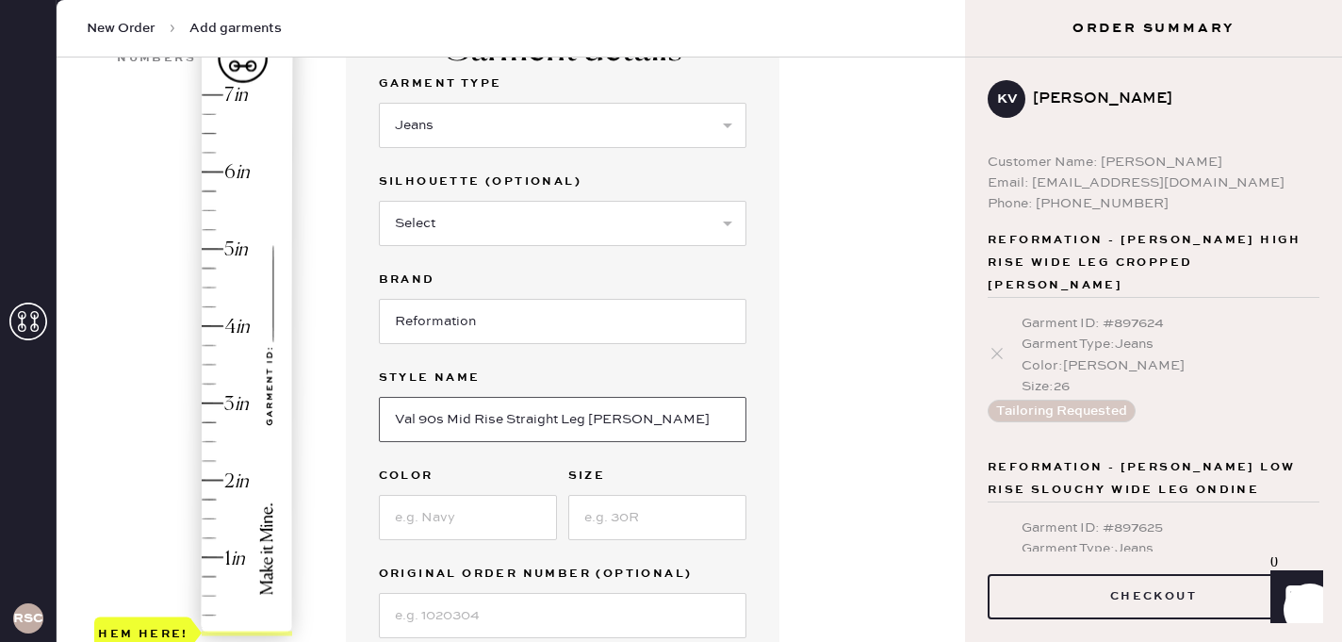
scroll to position [185, 0]
click at [464, 528] on input at bounding box center [468, 516] width 178 height 45
type input "Colorado"
click at [669, 520] on input at bounding box center [657, 516] width 178 height 45
type input "26"
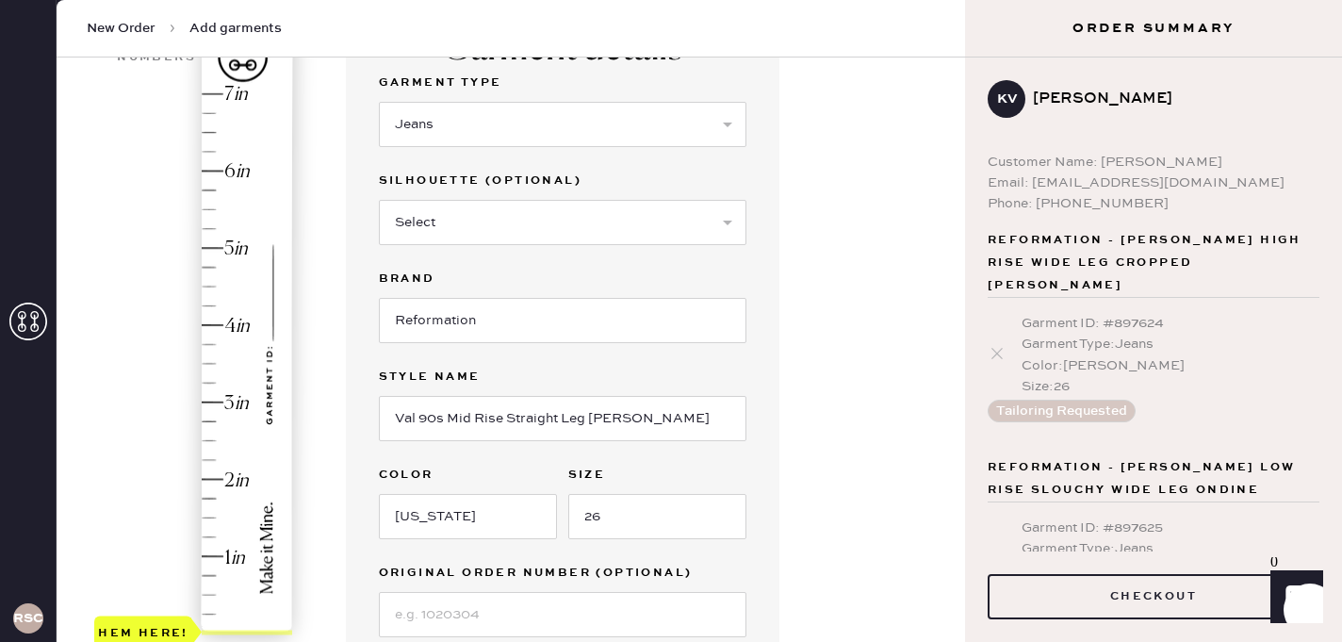
type input "3.5"
click at [216, 368] on div "Hem here!" at bounding box center [194, 364] width 201 height 556
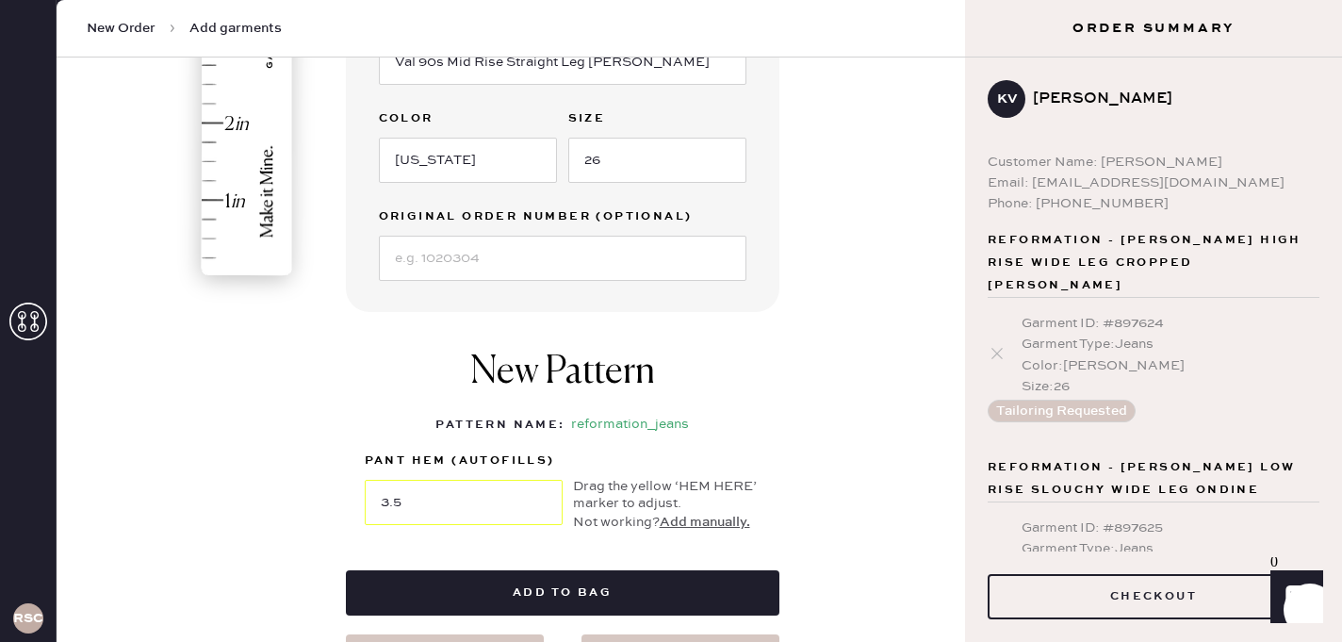
scroll to position [560, 0]
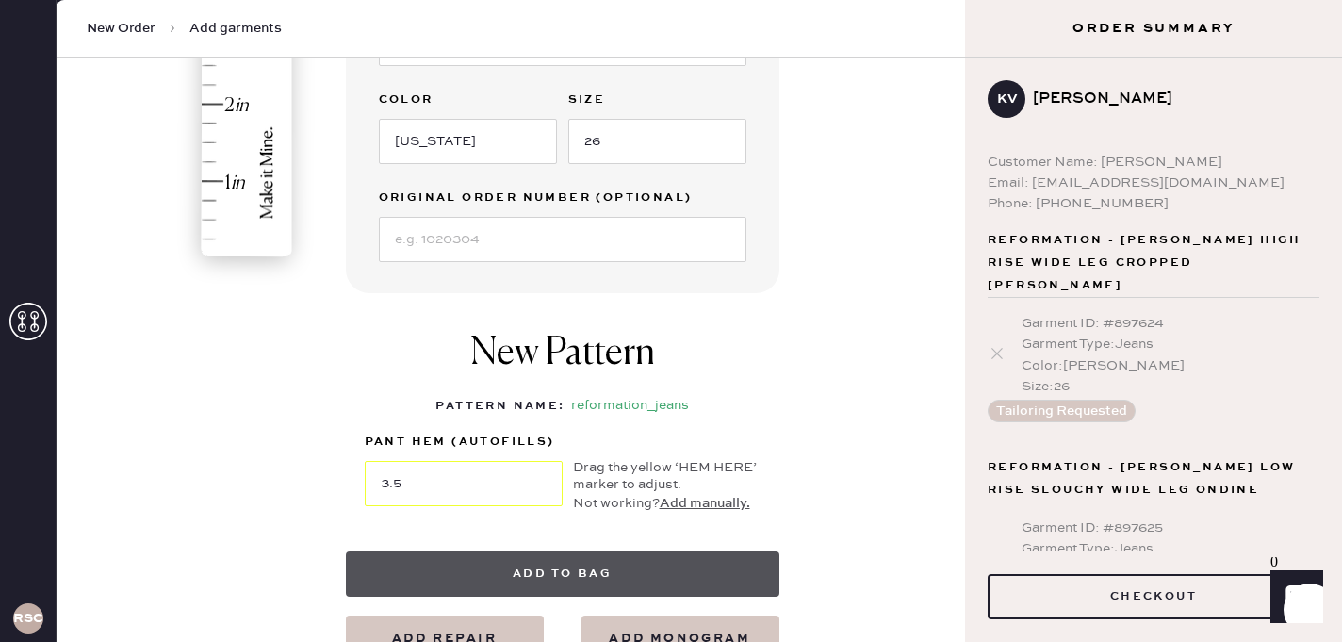
click at [579, 578] on button "Add to bag" at bounding box center [563, 573] width 434 height 45
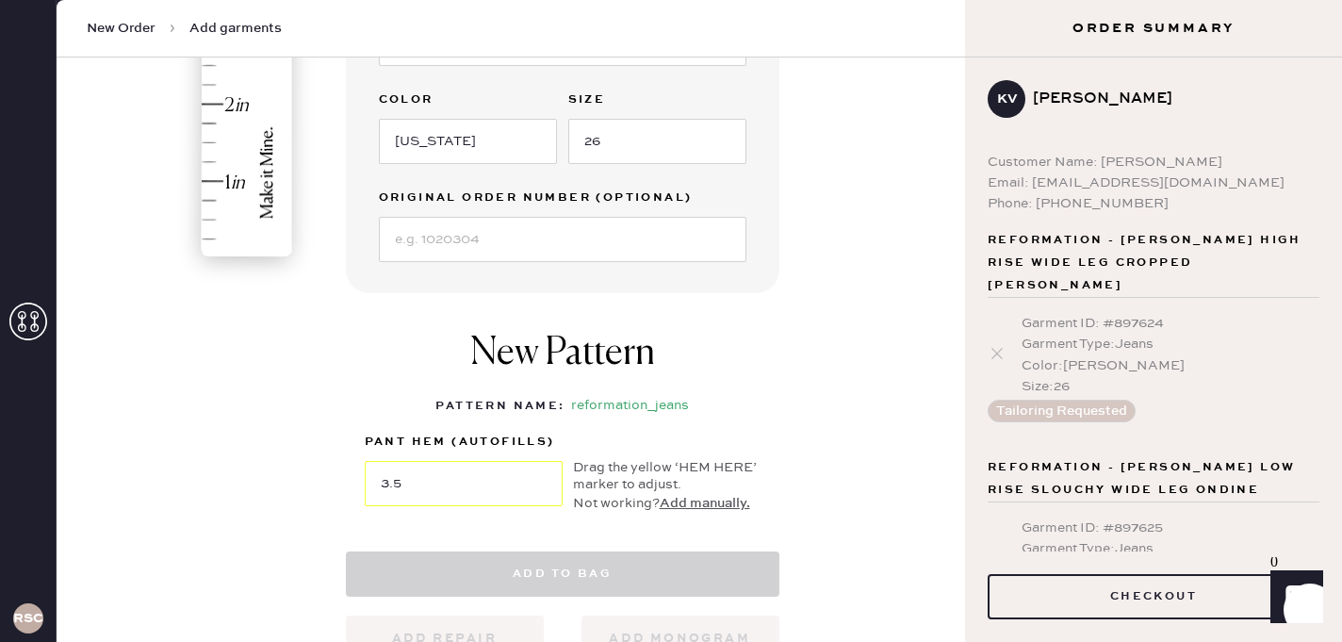
select select
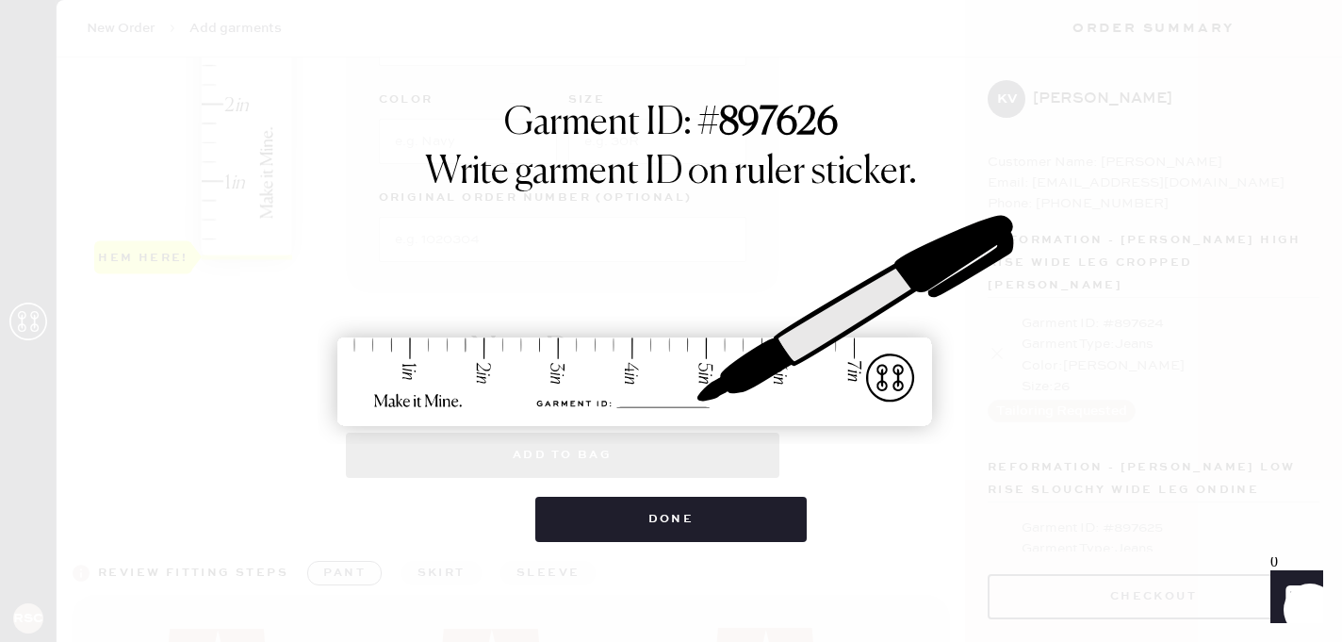
select select "2"
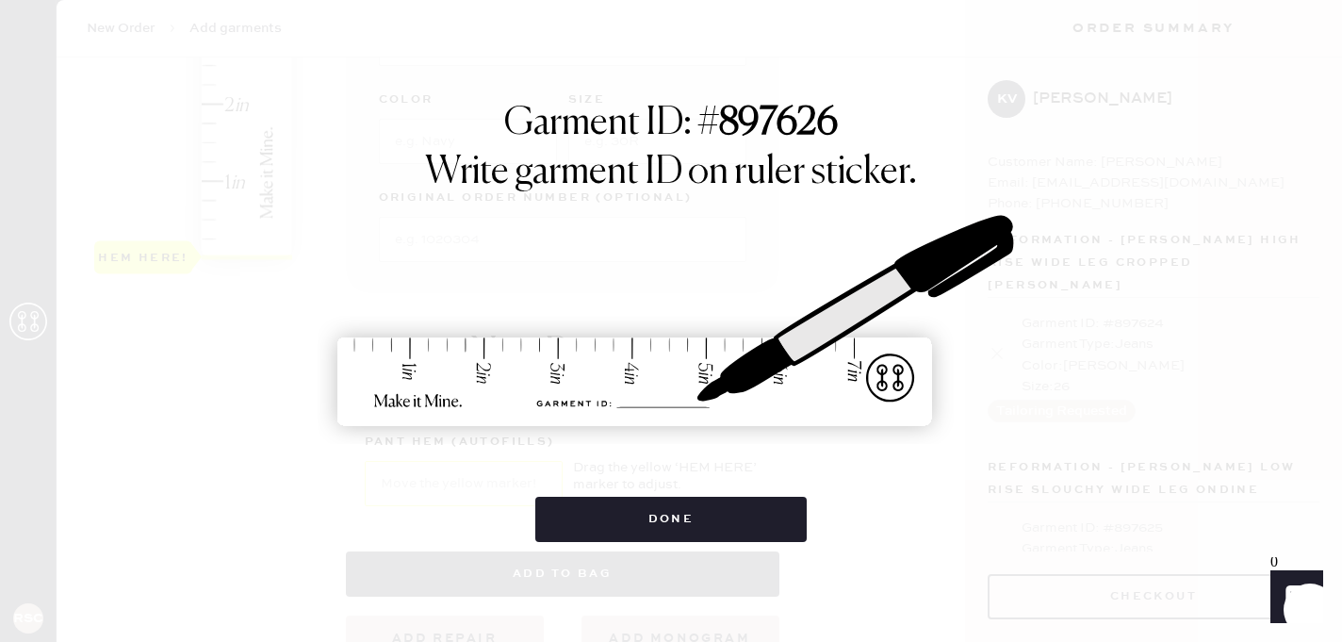
click at [674, 482] on div "Done" at bounding box center [671, 510] width 272 height 64
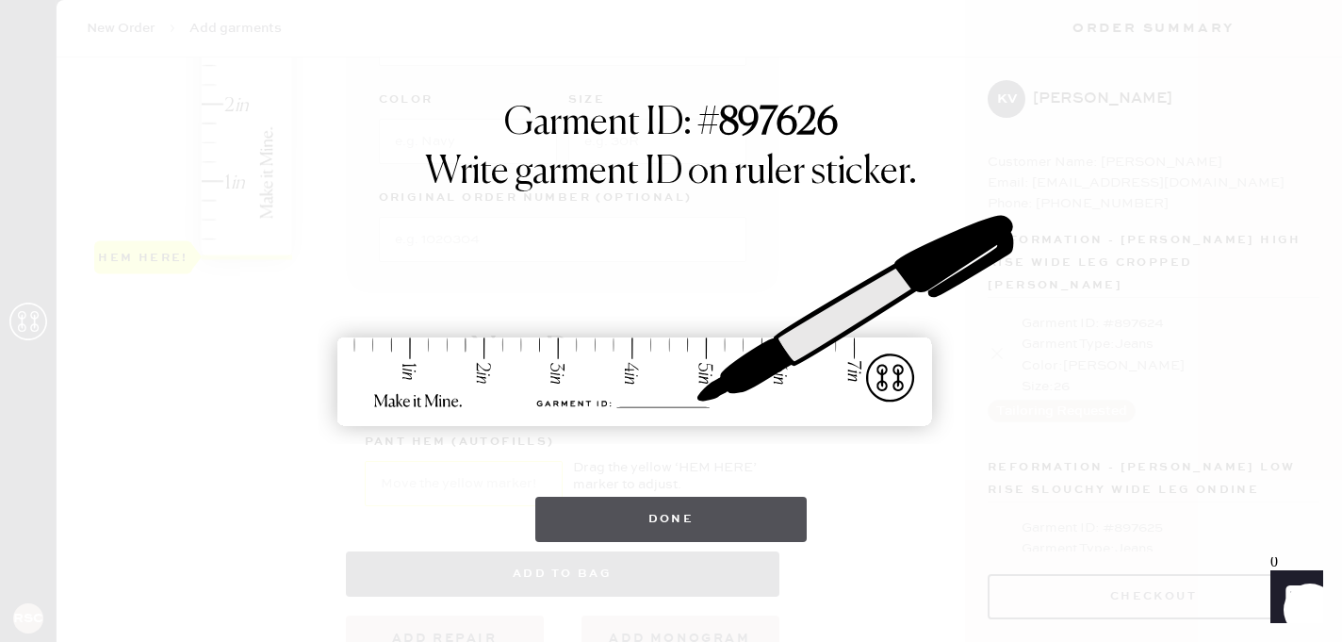
click at [671, 524] on button "Done" at bounding box center [671, 519] width 272 height 45
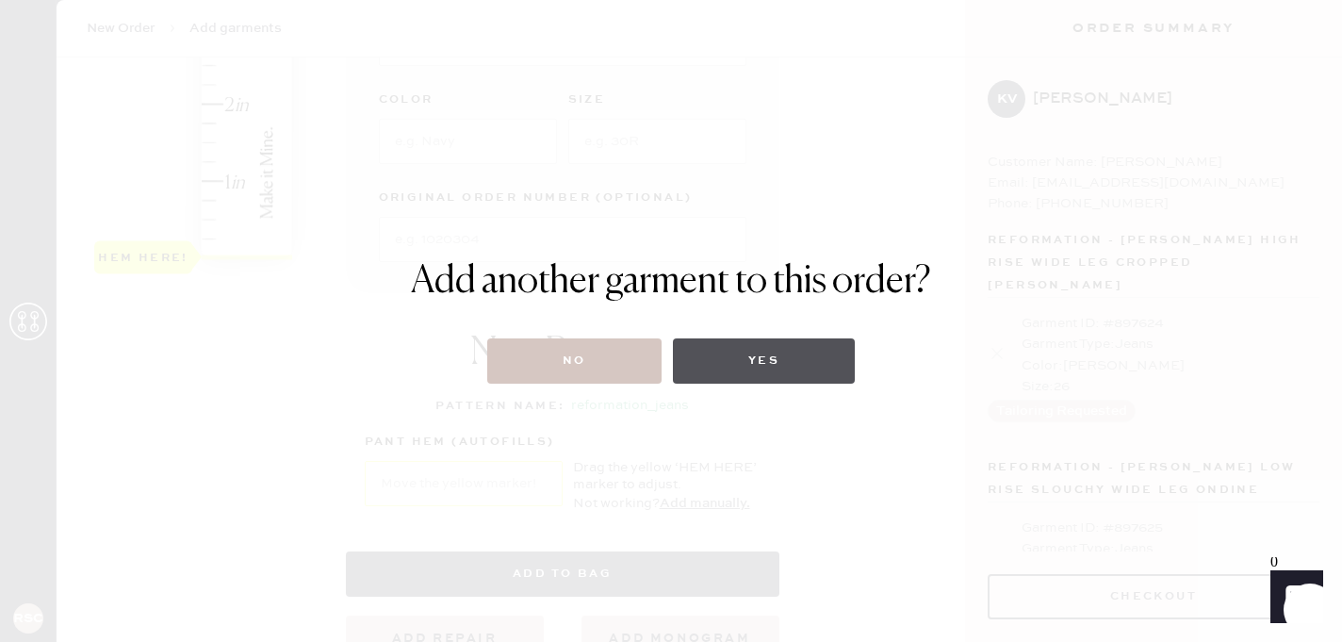
click at [730, 374] on button "Yes" at bounding box center [764, 360] width 182 height 45
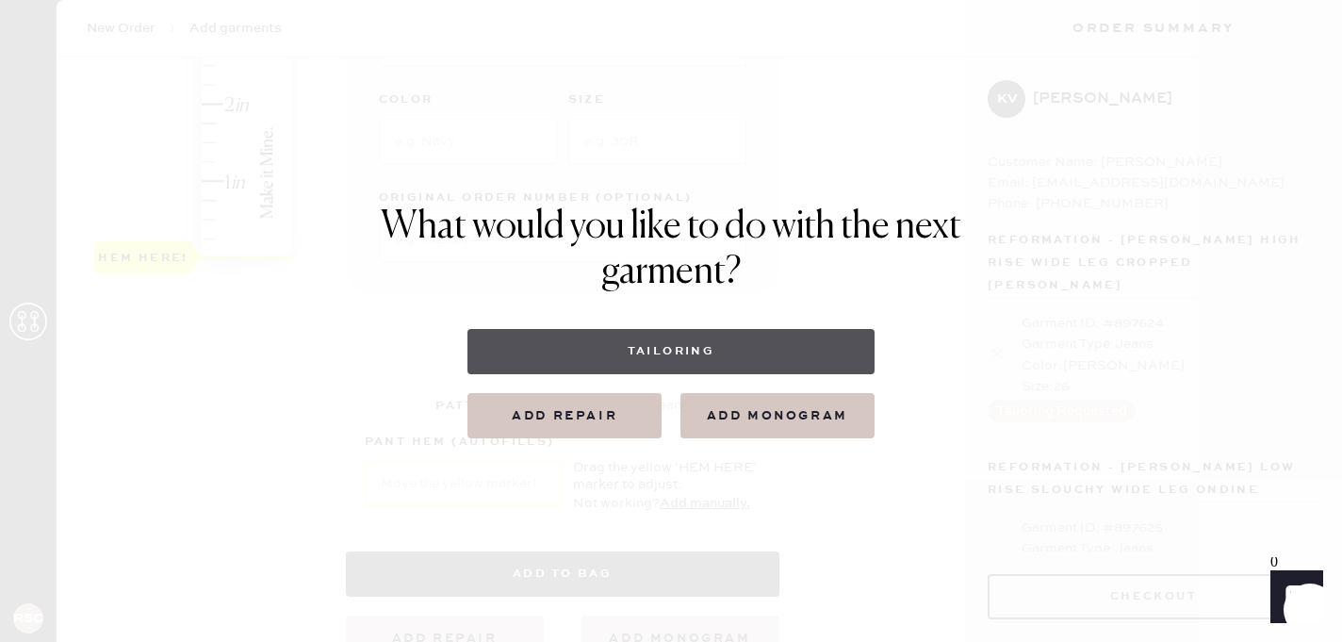
click at [615, 345] on button "Tailoring" at bounding box center [670, 351] width 406 height 45
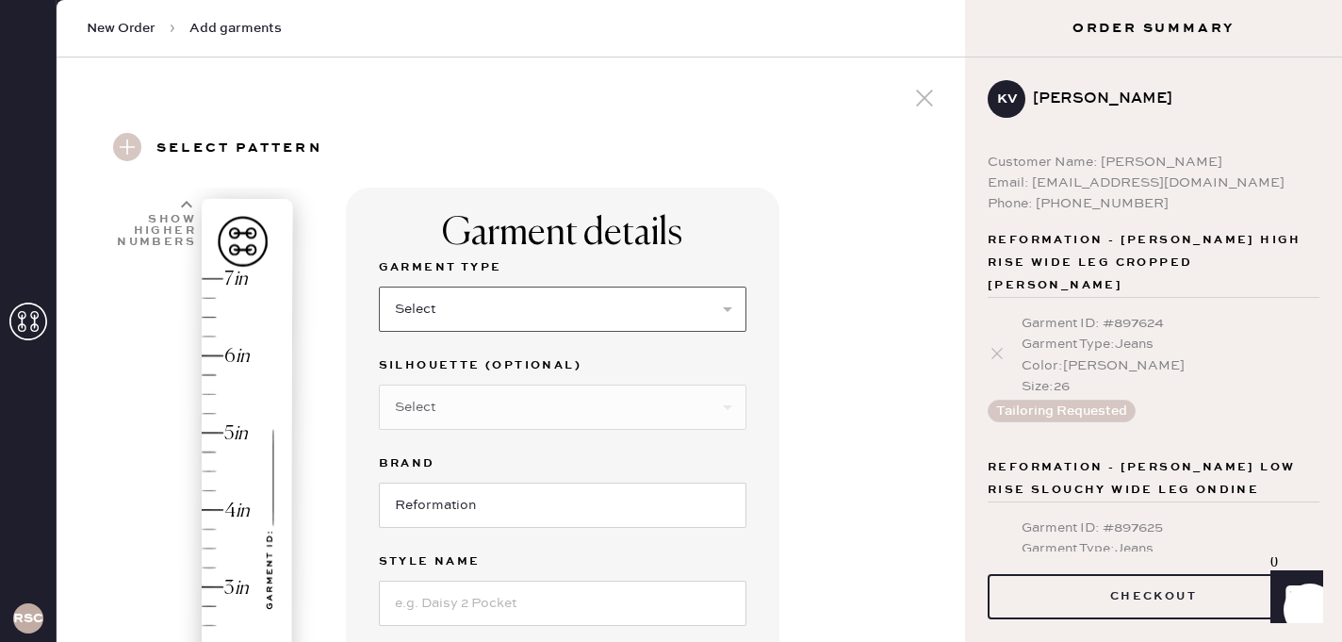
click at [505, 313] on select "Select Basic Skirt Jeans Leggings Pants Shorts Basic Sleeved Dress Basic Sleeve…" at bounding box center [563, 309] width 368 height 45
select select "2"
click at [451, 601] on input at bounding box center [563, 603] width 368 height 45
type input "Val 90s Mid Rise Straight Leg Jean"
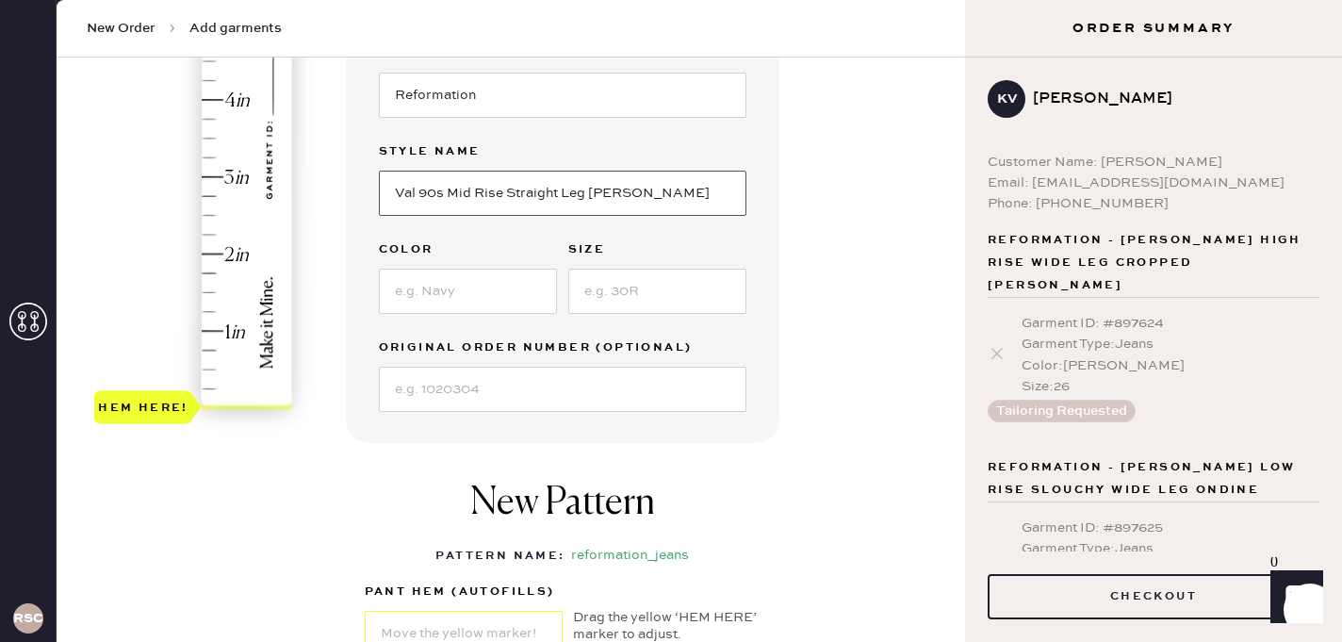
scroll to position [411, 0]
click at [477, 296] on input at bounding box center [468, 290] width 178 height 45
type input "Fior Di Latte"
click at [608, 279] on input at bounding box center [657, 290] width 178 height 45
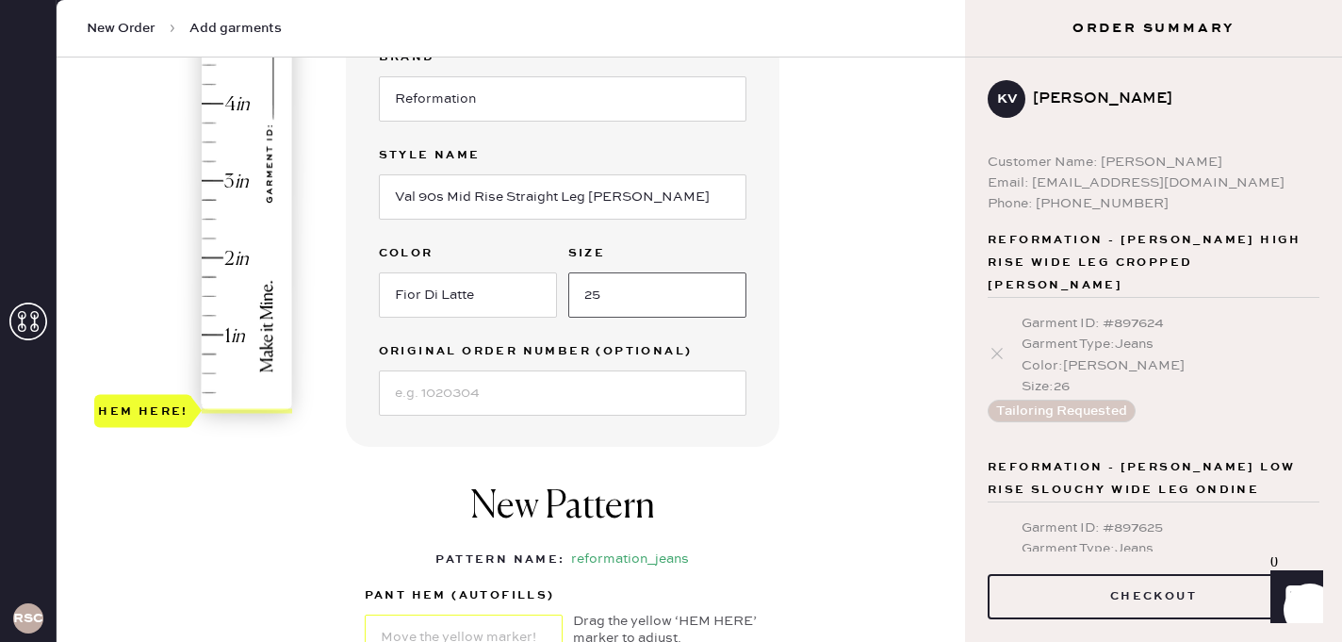
scroll to position [405, 0]
type input "25"
type input "4.25"
click at [206, 90] on div "Hem here!" at bounding box center [194, 143] width 201 height 556
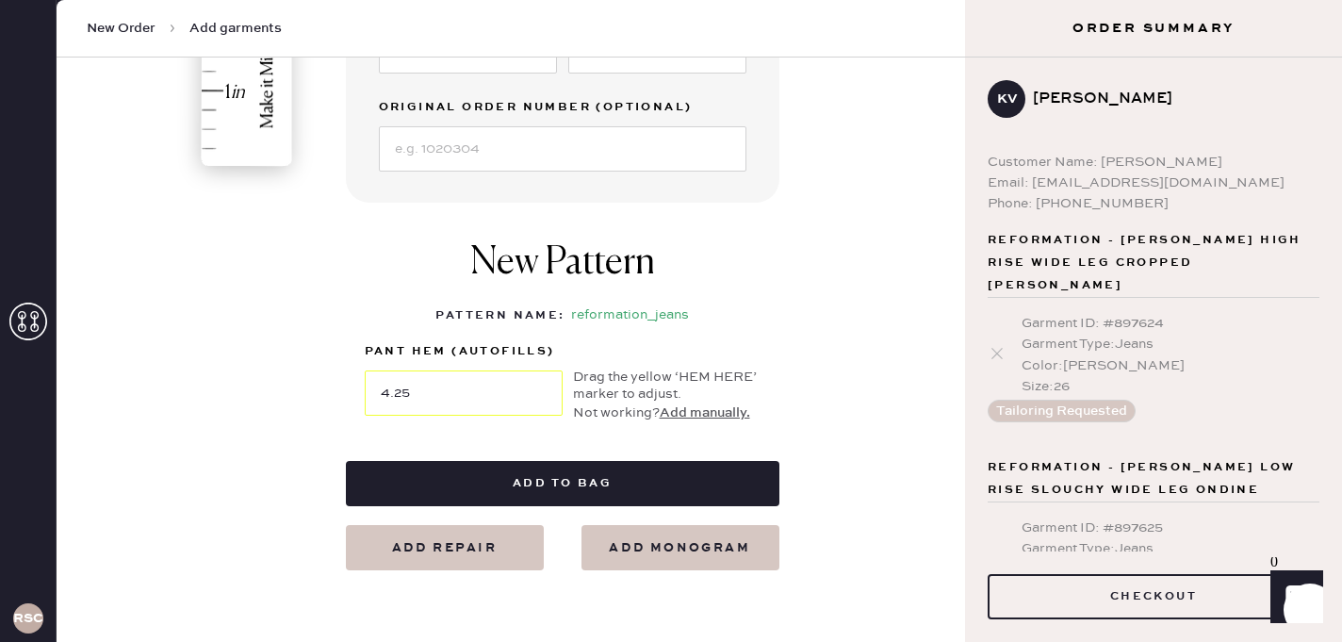
scroll to position [668, 0]
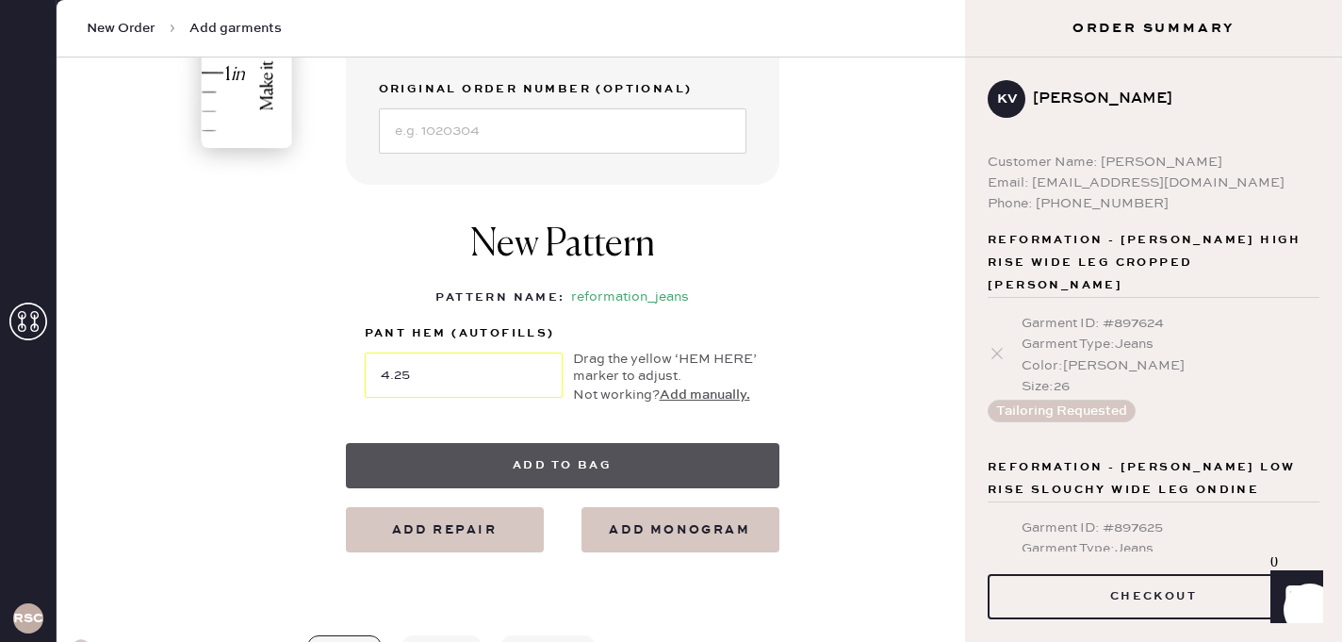
click at [515, 453] on button "Add to bag" at bounding box center [563, 465] width 434 height 45
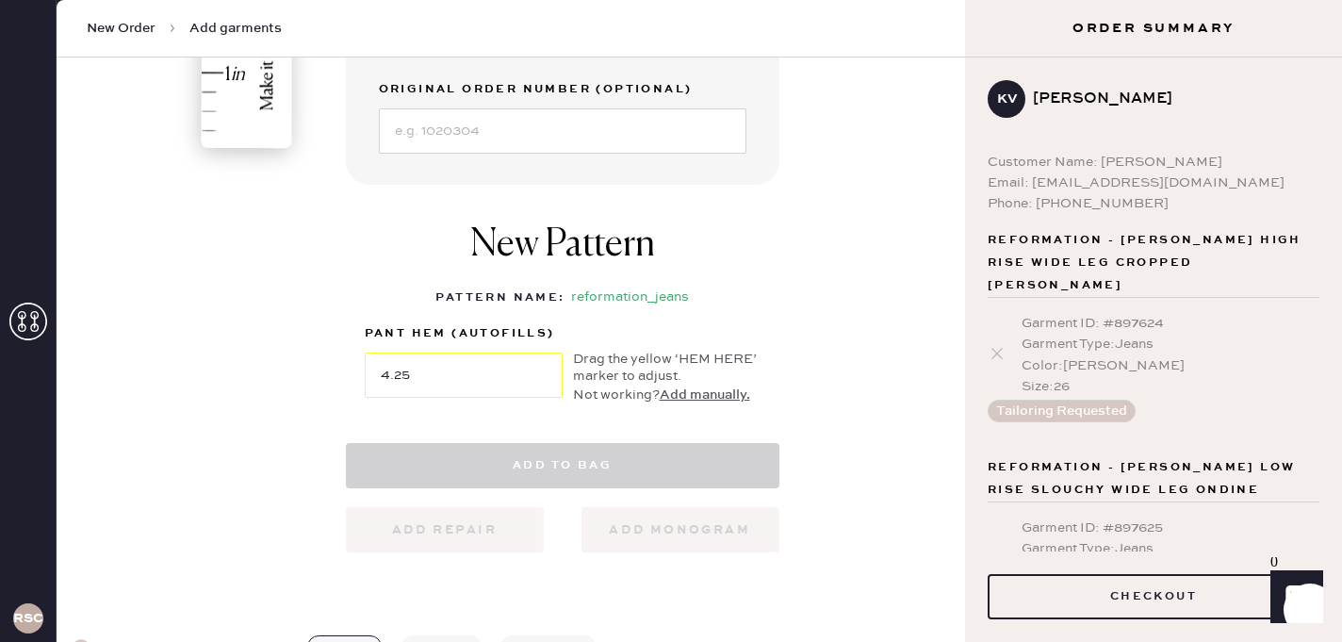
select select
select select "2"
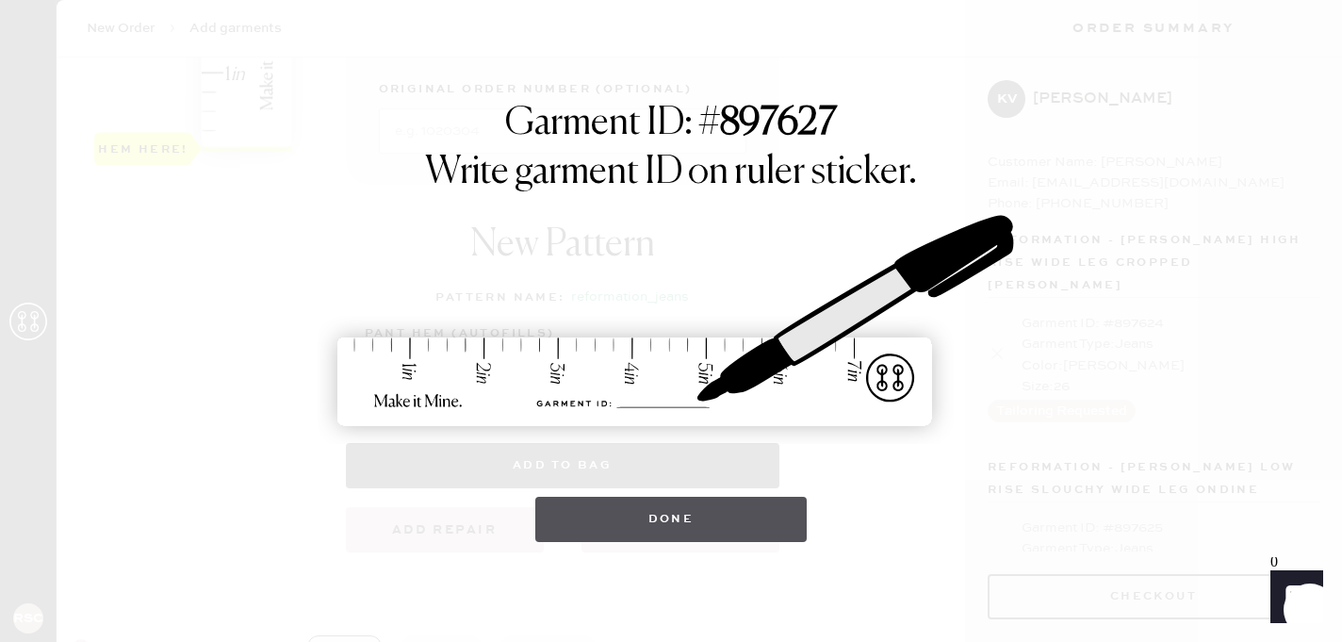
click at [572, 514] on button "Done" at bounding box center [671, 519] width 272 height 45
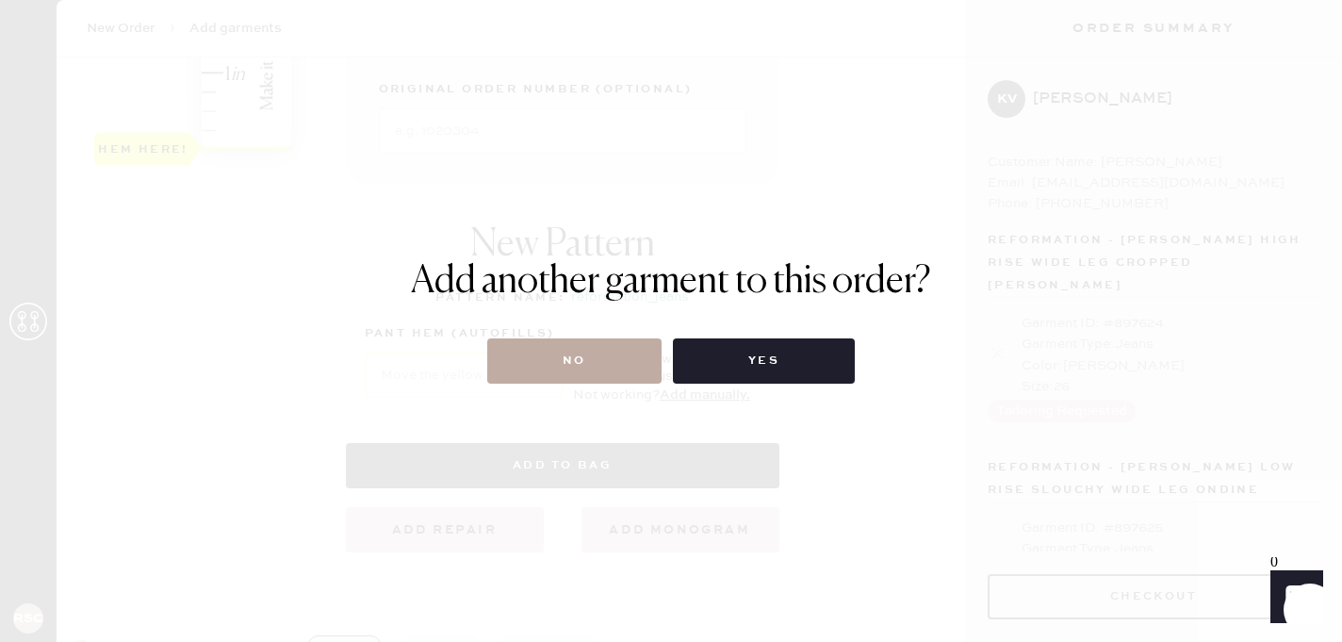
click at [582, 375] on button "No" at bounding box center [574, 360] width 174 height 45
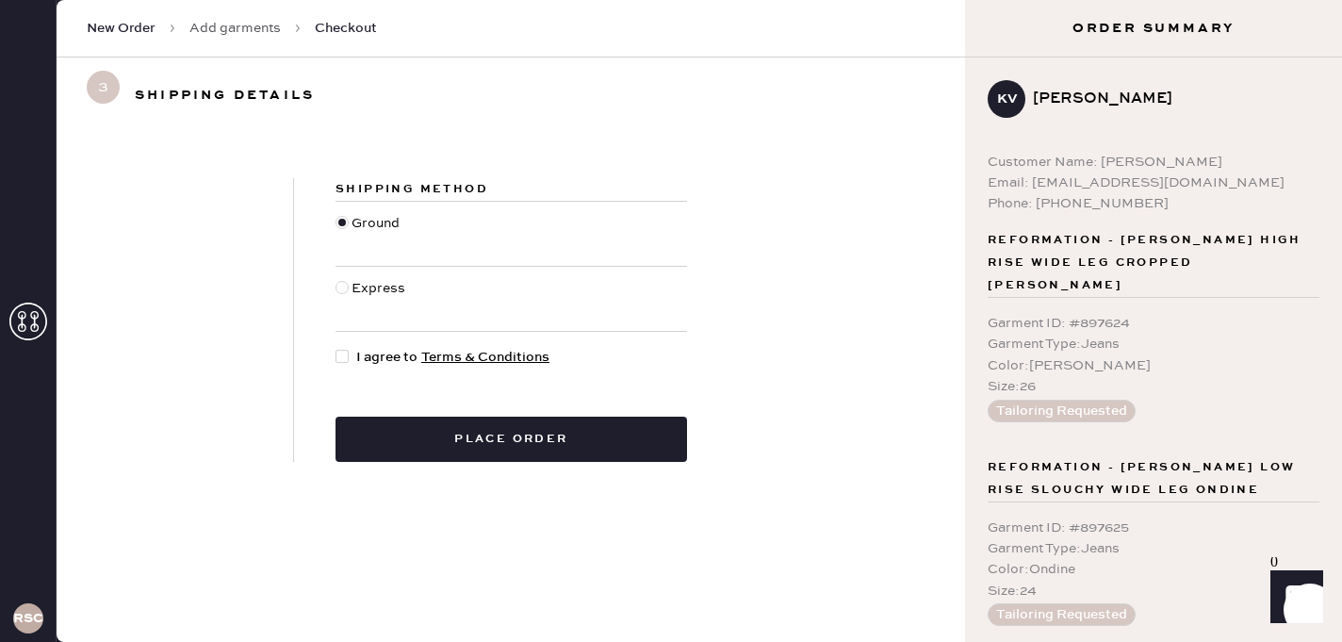
click at [340, 354] on div at bounding box center [342, 356] width 13 height 13
click at [336, 348] on input "I agree to Terms & Conditions" at bounding box center [336, 347] width 1 height 1
checkbox input "true"
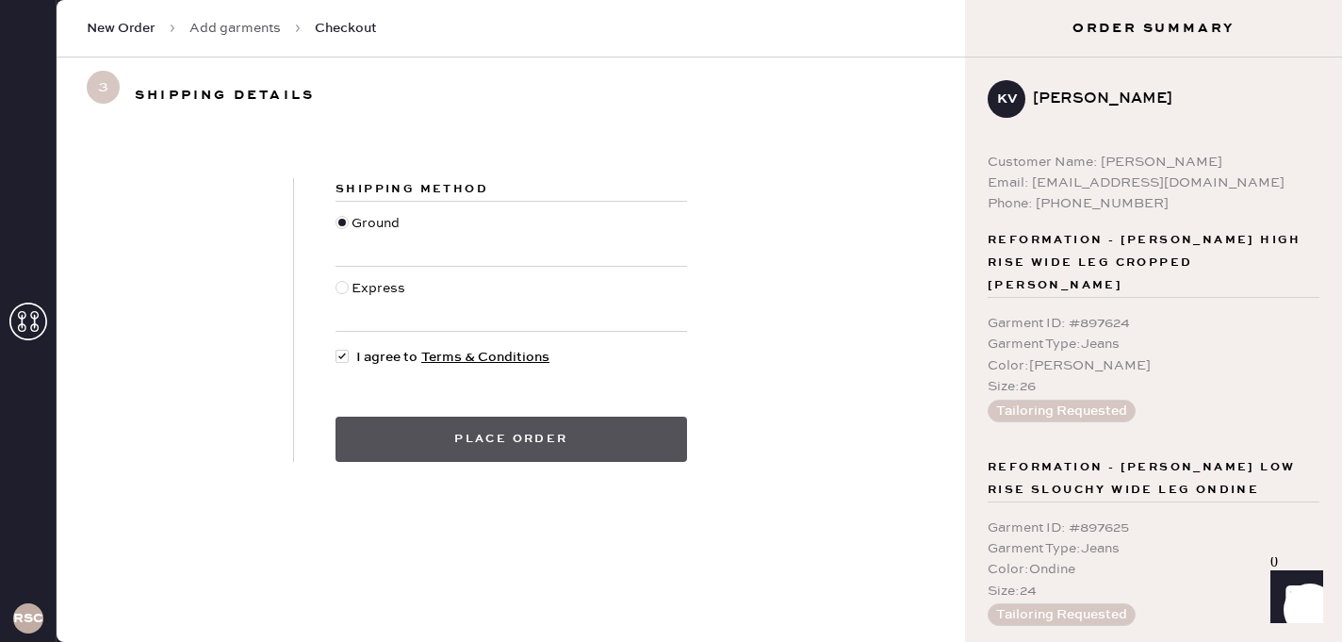
click at [461, 434] on button "Place order" at bounding box center [512, 439] width 352 height 45
